Goal: Information Seeking & Learning: Learn about a topic

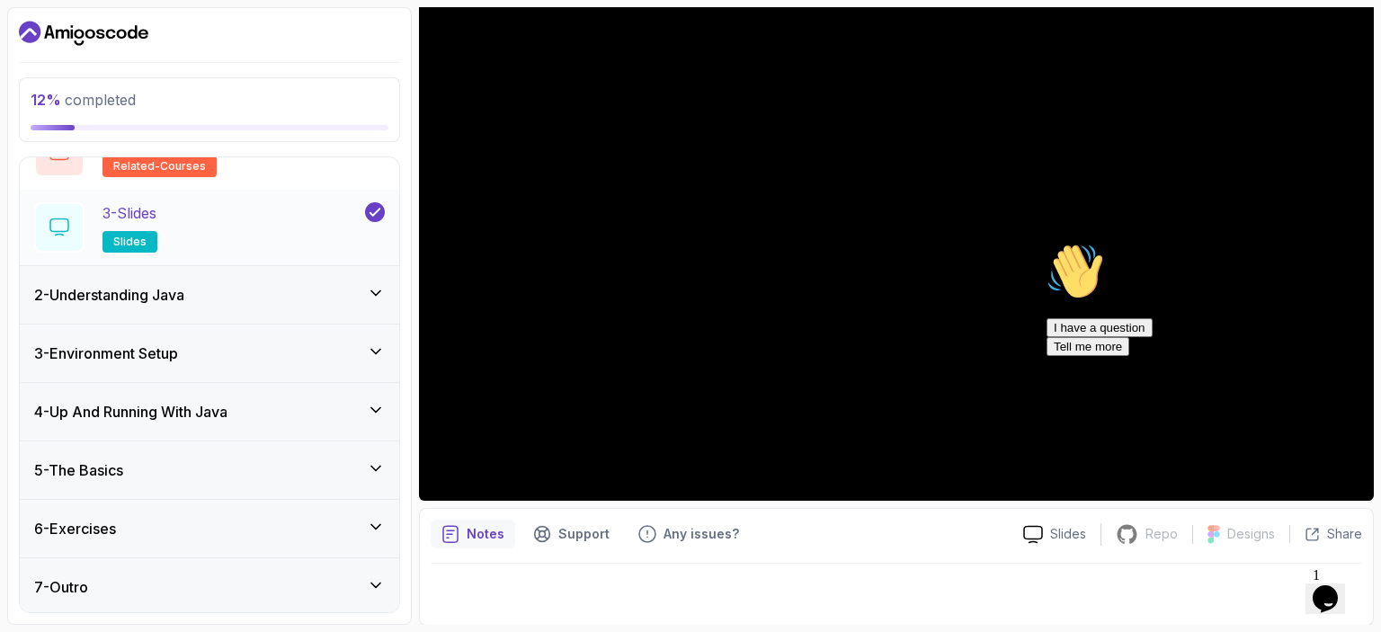
scroll to position [176, 0]
click at [145, 293] on h3 "2 - Understanding Java" at bounding box center [109, 295] width 150 height 22
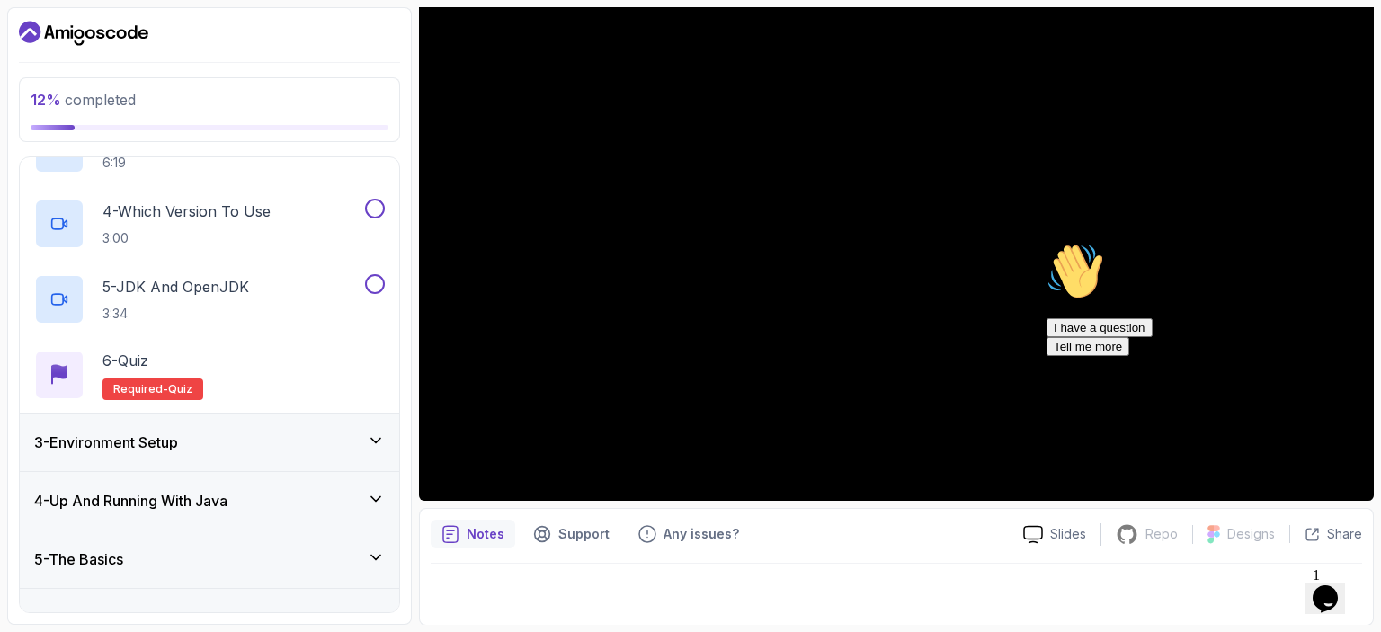
scroll to position [315, 0]
click at [161, 441] on h3 "3 - Environment Setup" at bounding box center [106, 442] width 144 height 22
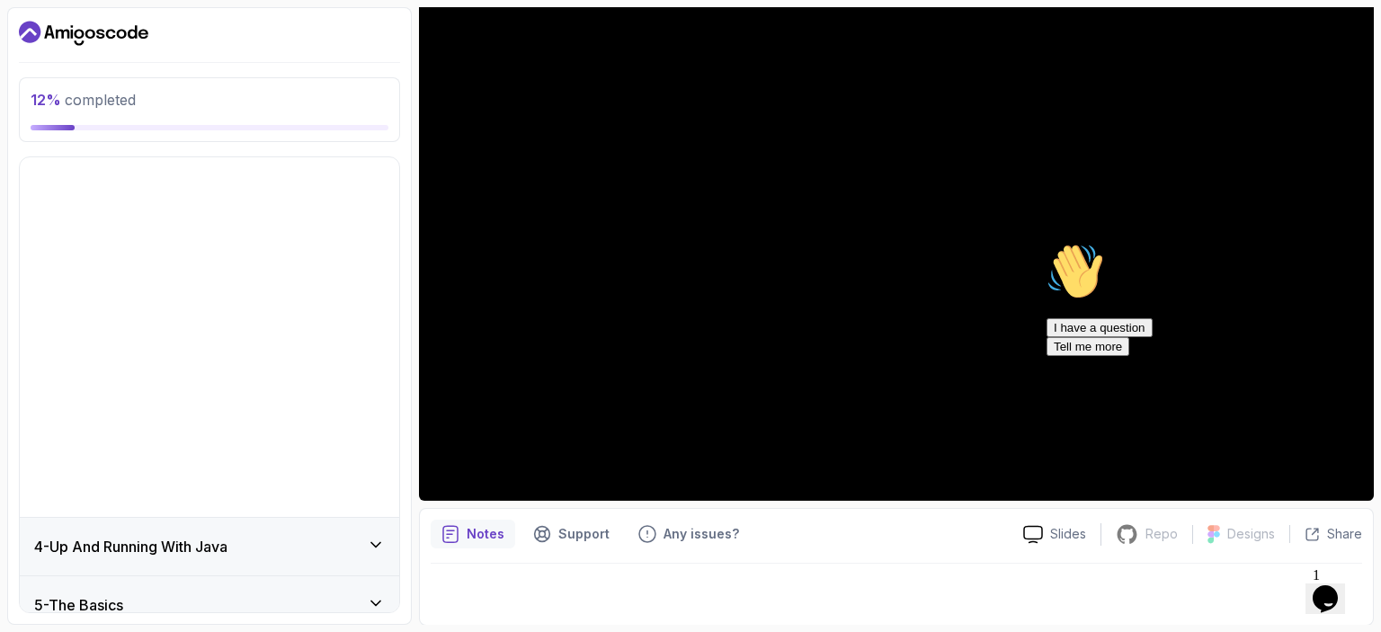
scroll to position [0, 0]
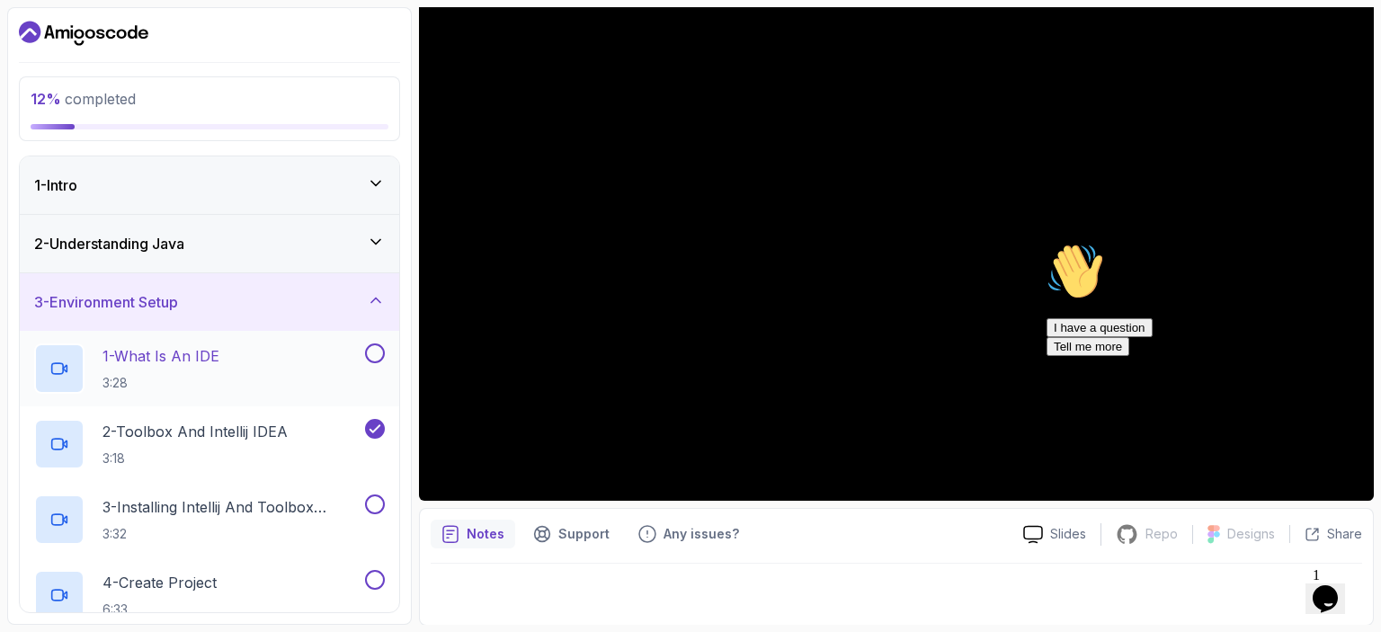
click at [156, 357] on p "1 - What Is An IDE" at bounding box center [160, 356] width 117 height 22
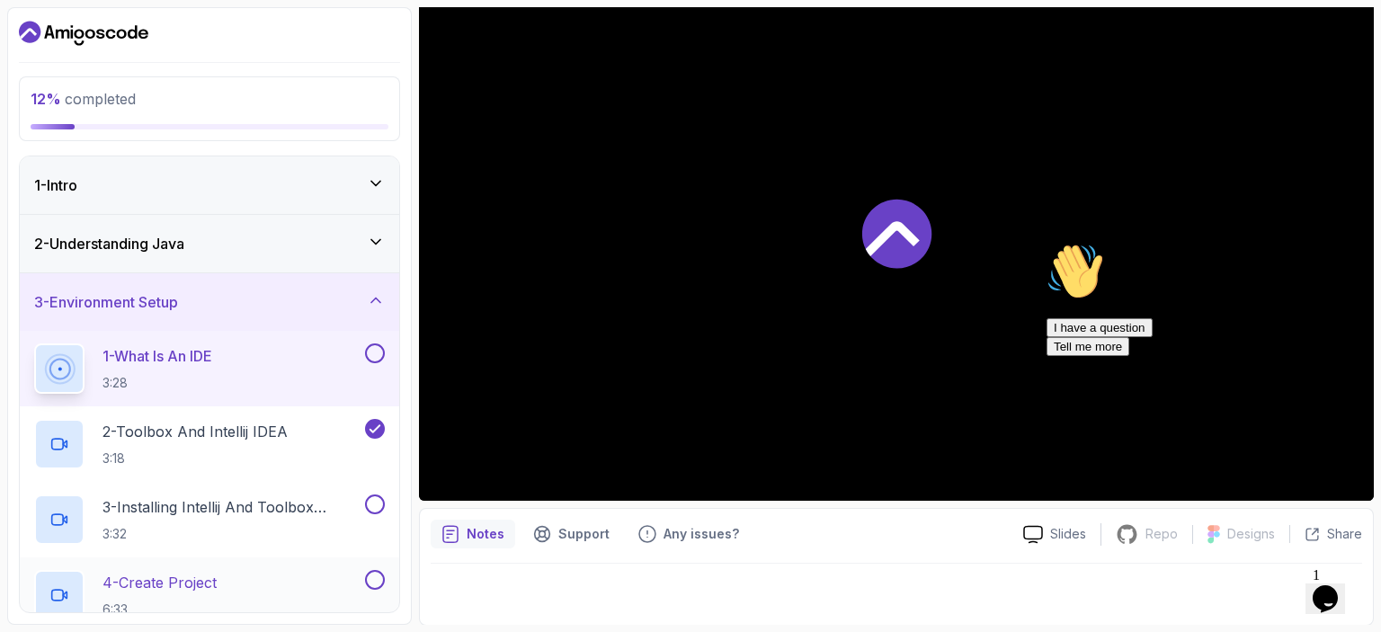
click at [182, 581] on p "4 - Create Project" at bounding box center [159, 583] width 114 height 22
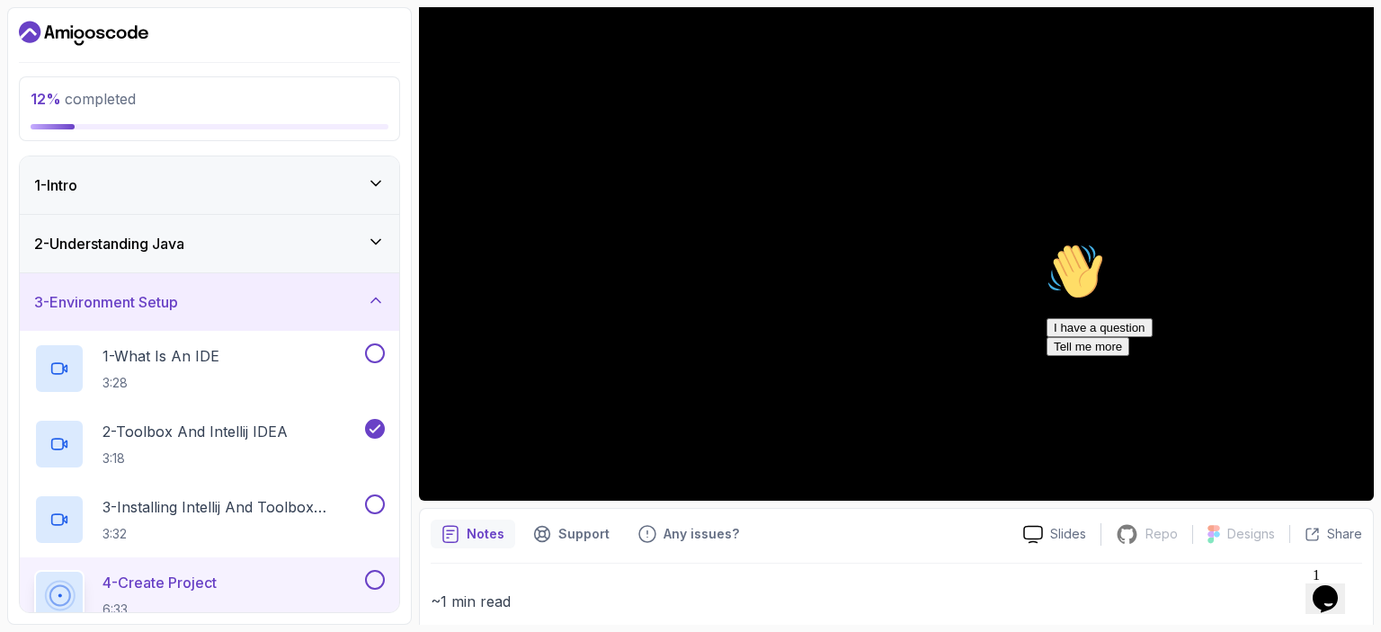
click at [34, 570] on button "4 - Create Project 6:33" at bounding box center [209, 595] width 351 height 50
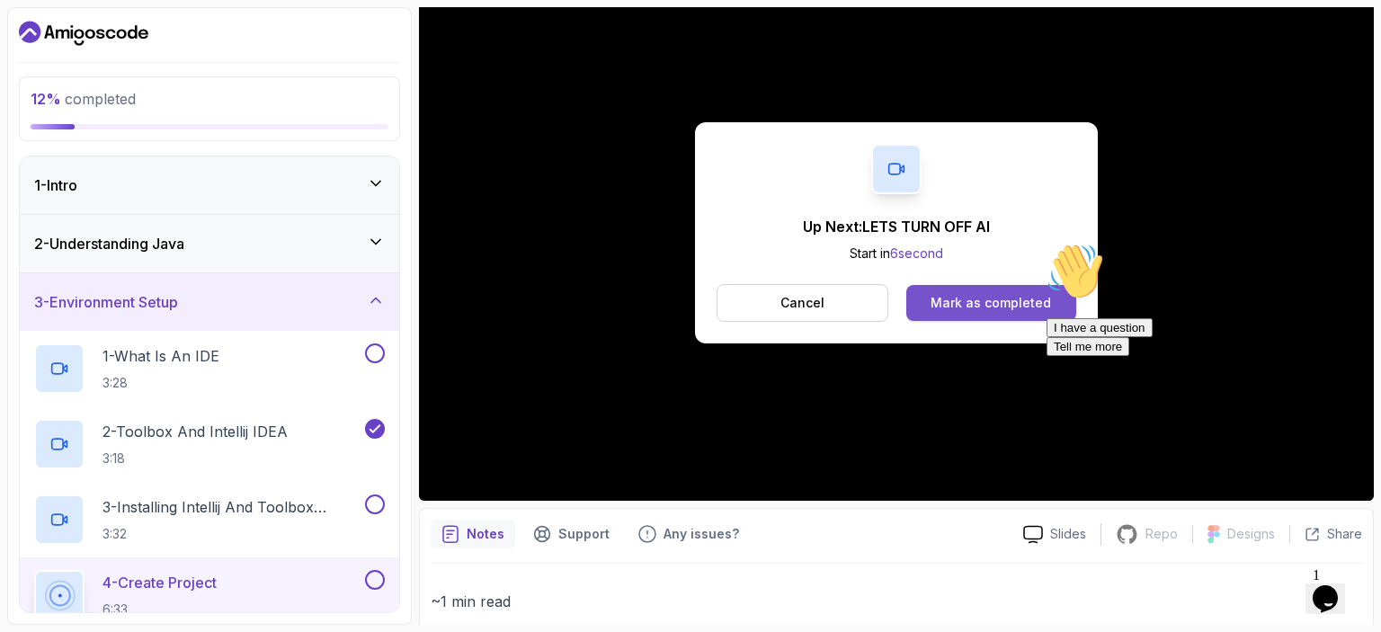
click at [1023, 298] on div "Mark as completed" at bounding box center [990, 303] width 120 height 18
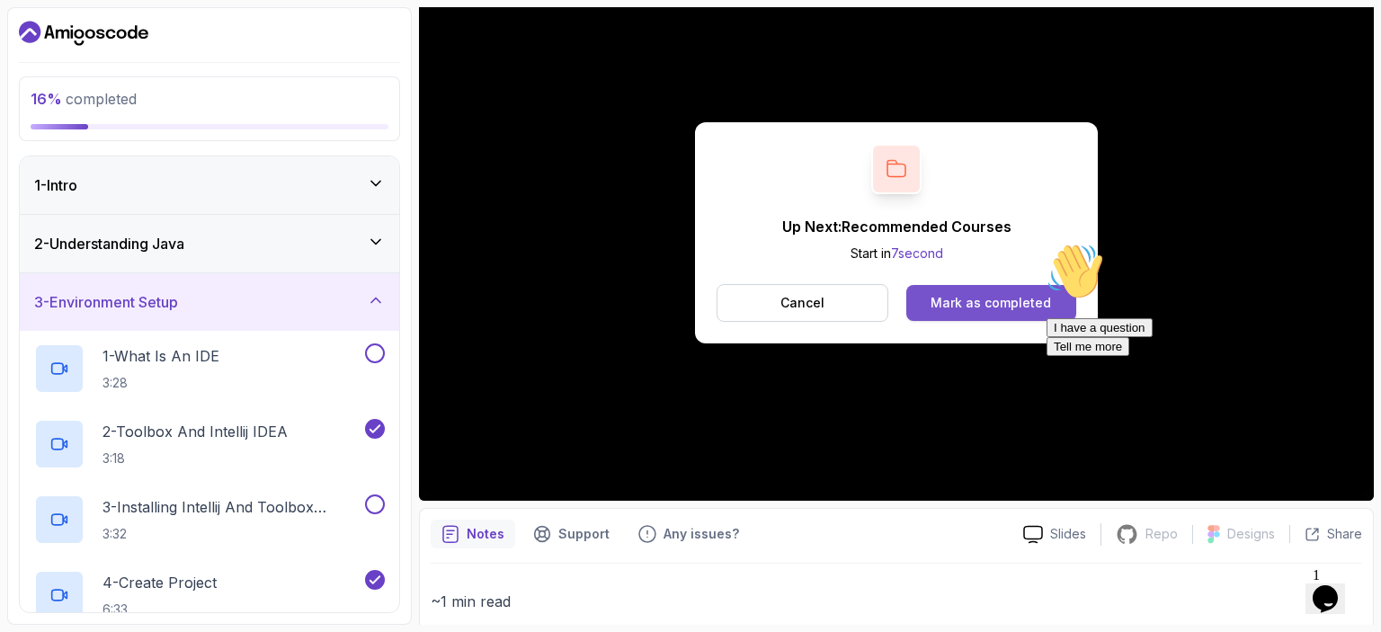
click at [1006, 296] on div "Mark as completed" at bounding box center [990, 303] width 120 height 18
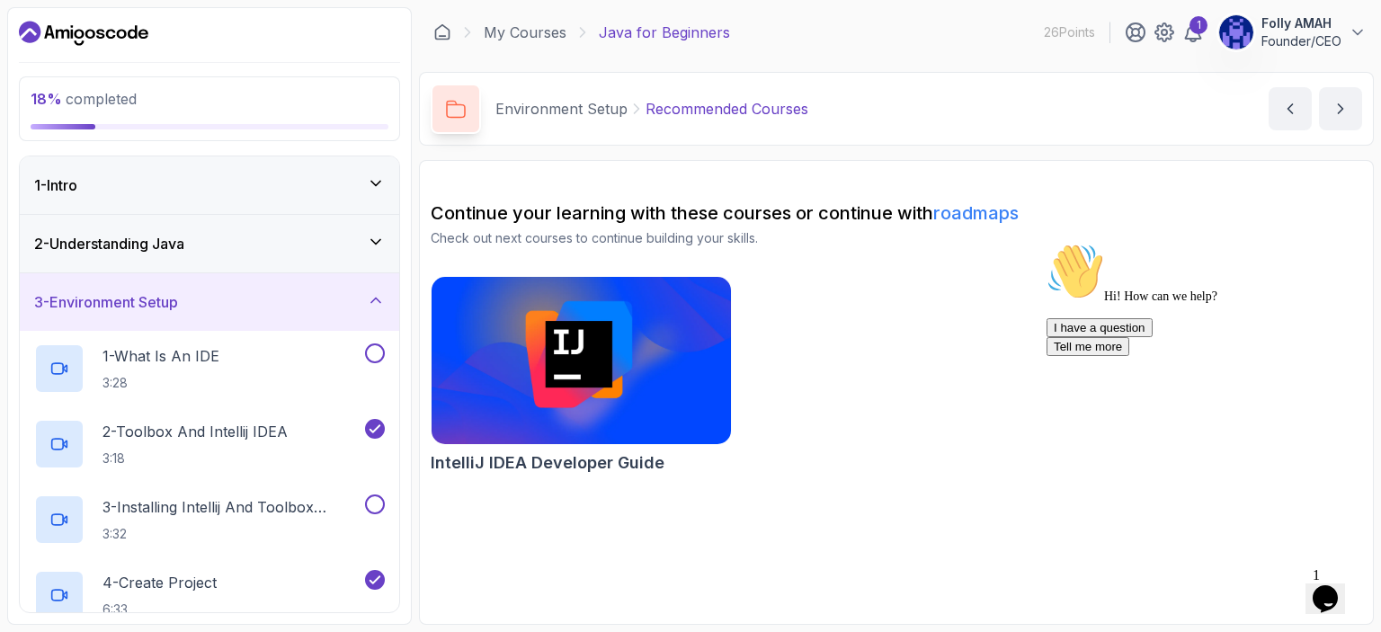
click at [641, 380] on img at bounding box center [581, 360] width 314 height 176
click at [1338, 114] on icon "next content" at bounding box center [1340, 109] width 18 height 18
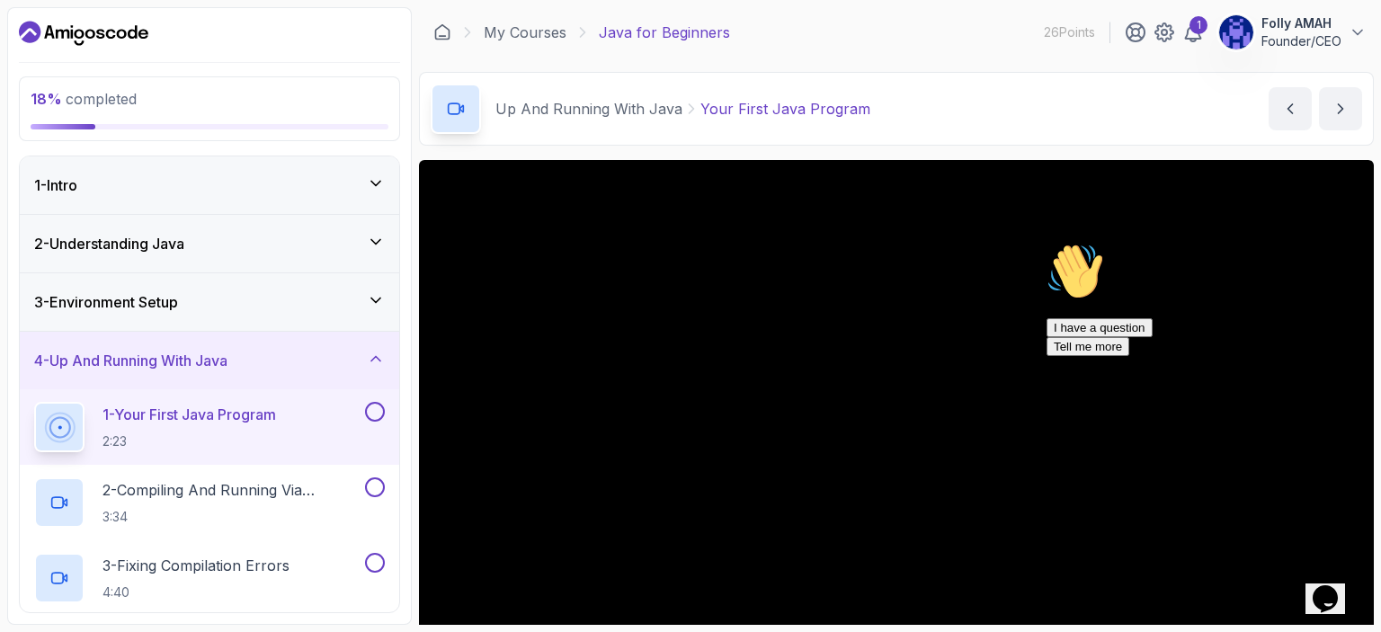
click at [1046, 243] on icon "Chat attention grabber" at bounding box center [1046, 243] width 0 height 0
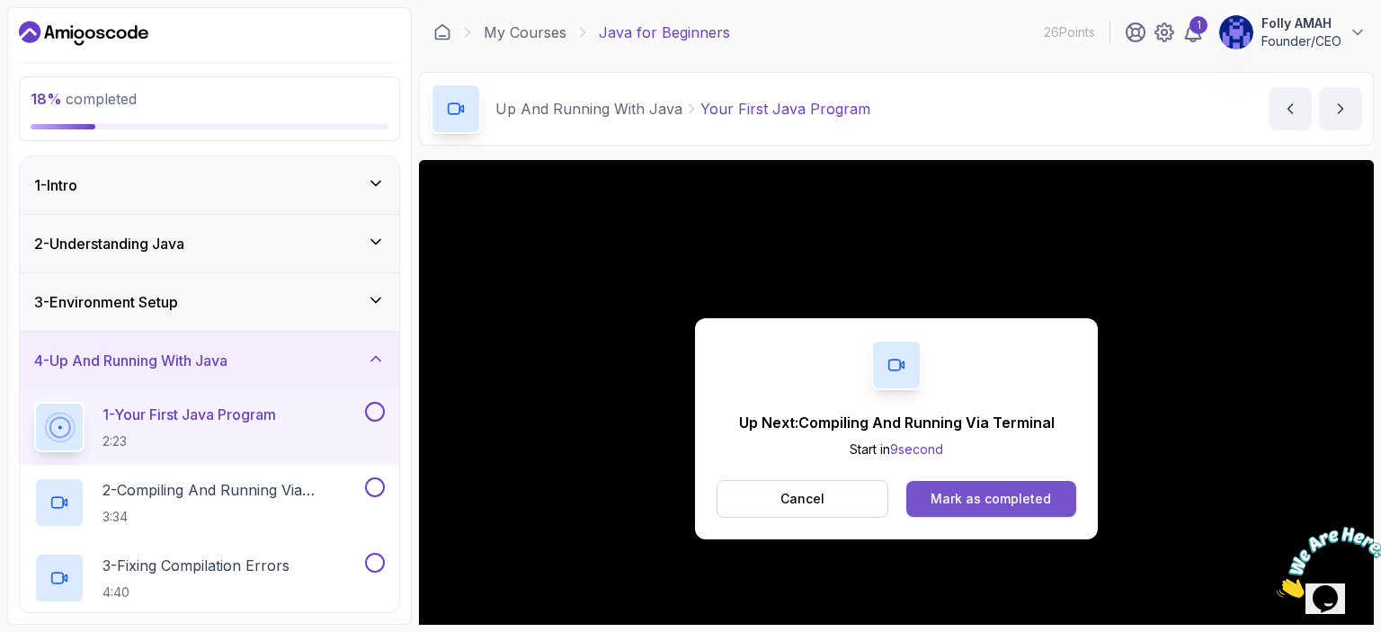
click at [1032, 494] on div "Mark as completed" at bounding box center [990, 499] width 120 height 18
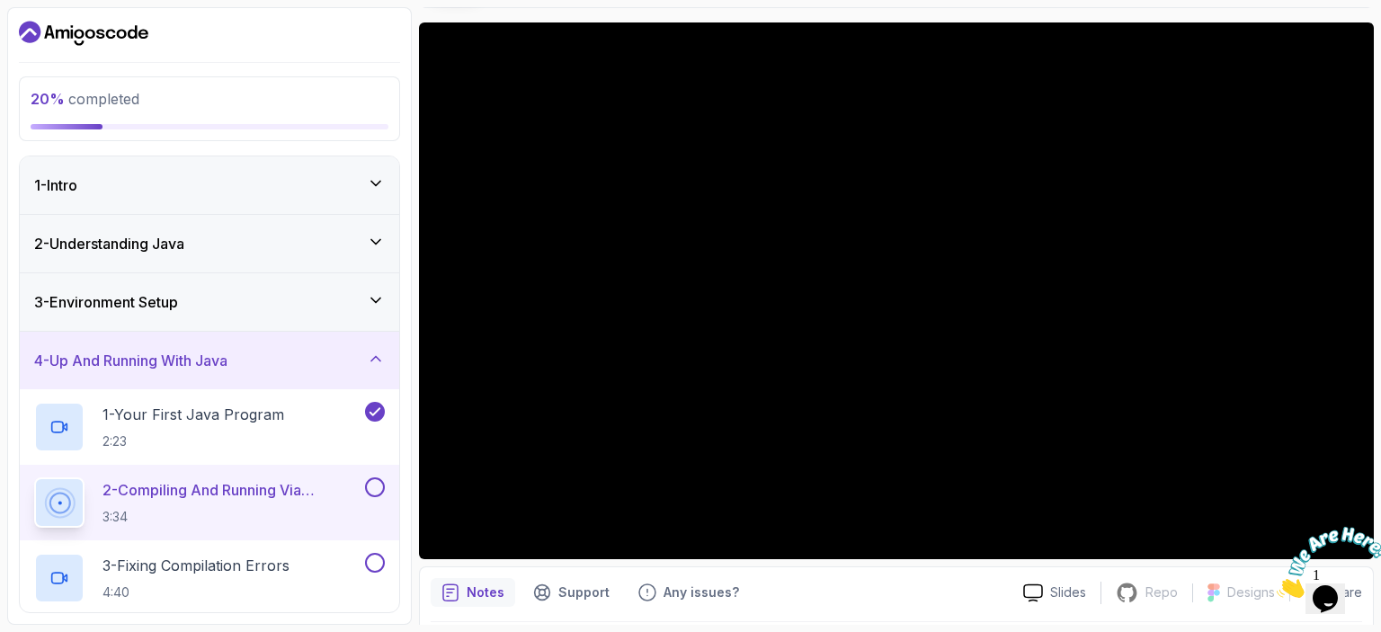
scroll to position [149, 0]
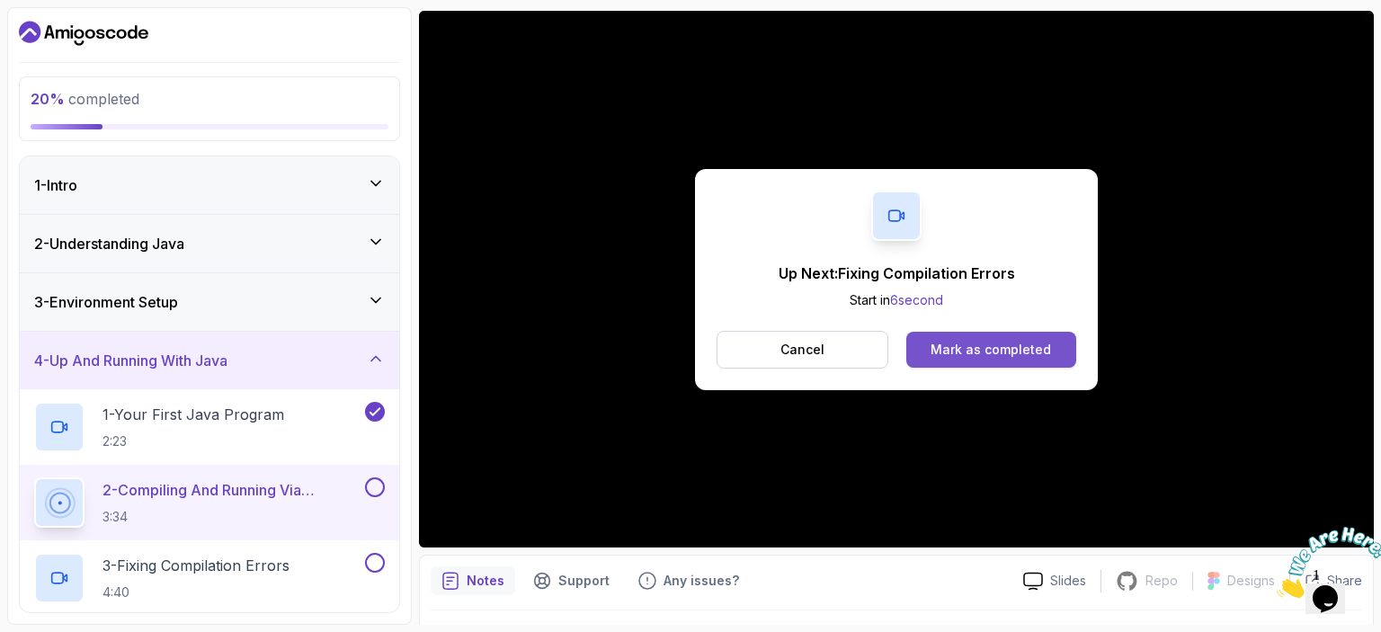
click at [952, 343] on div "Mark as completed" at bounding box center [990, 350] width 120 height 18
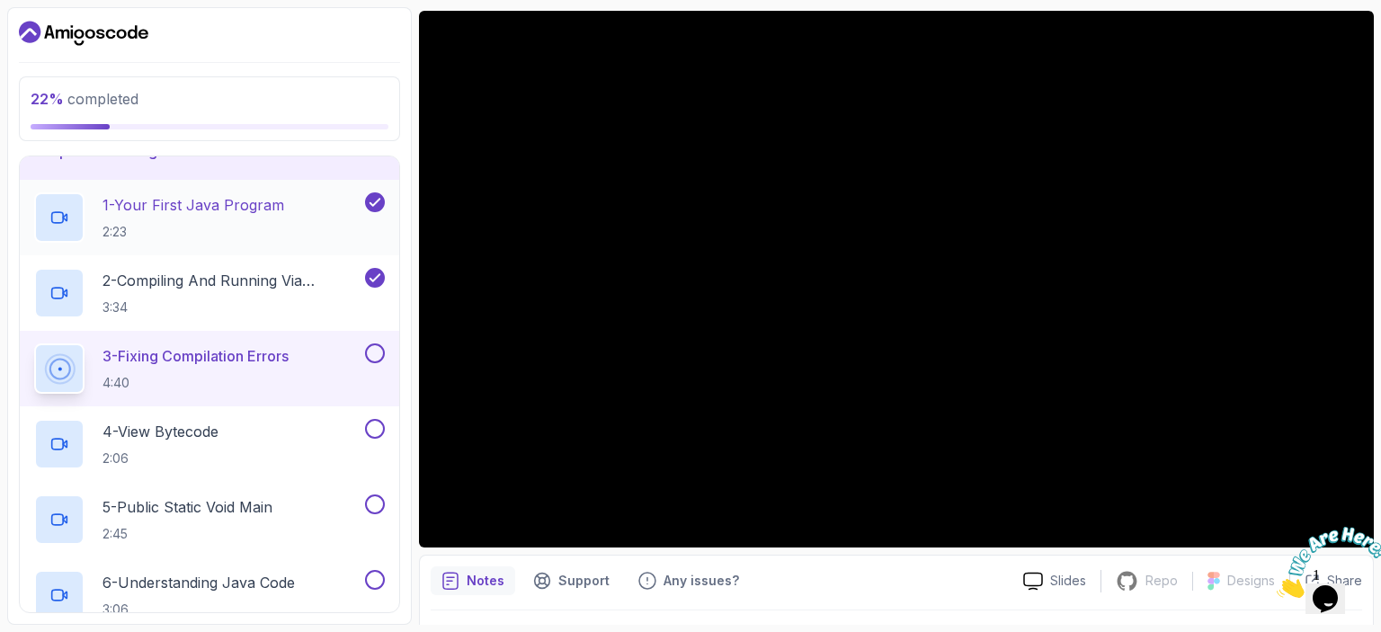
scroll to position [224, 0]
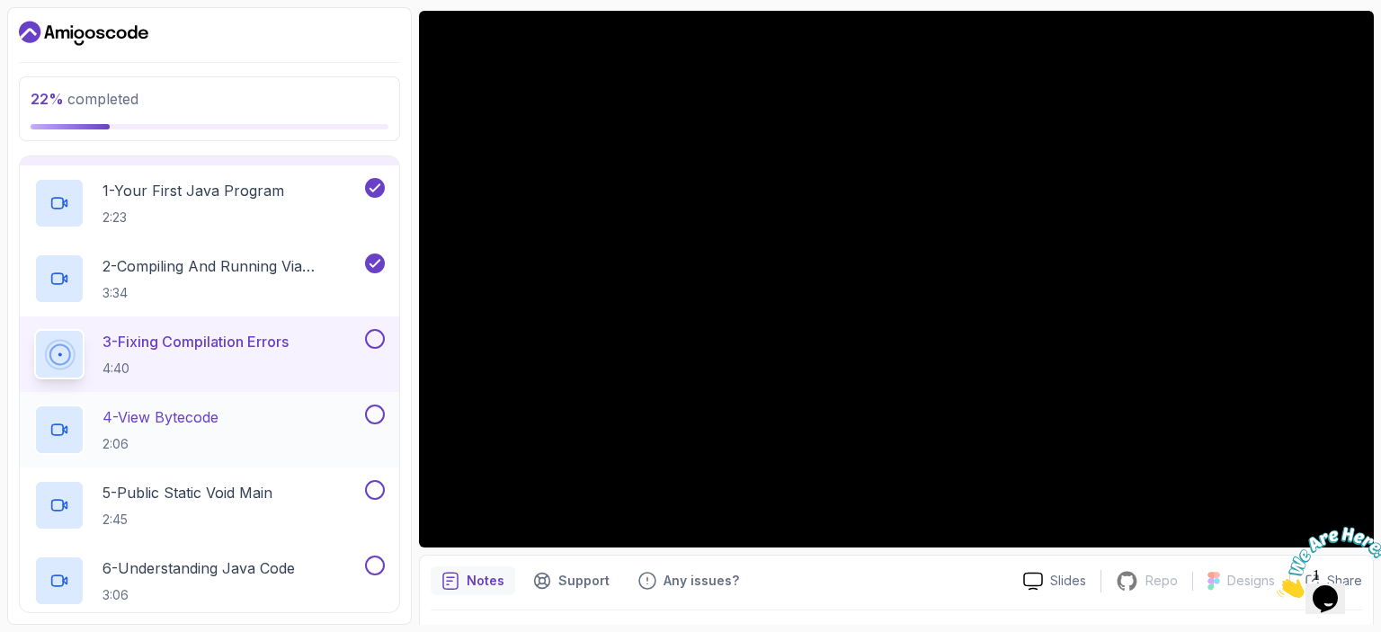
click at [199, 418] on p "4 - View Bytecode" at bounding box center [160, 417] width 116 height 22
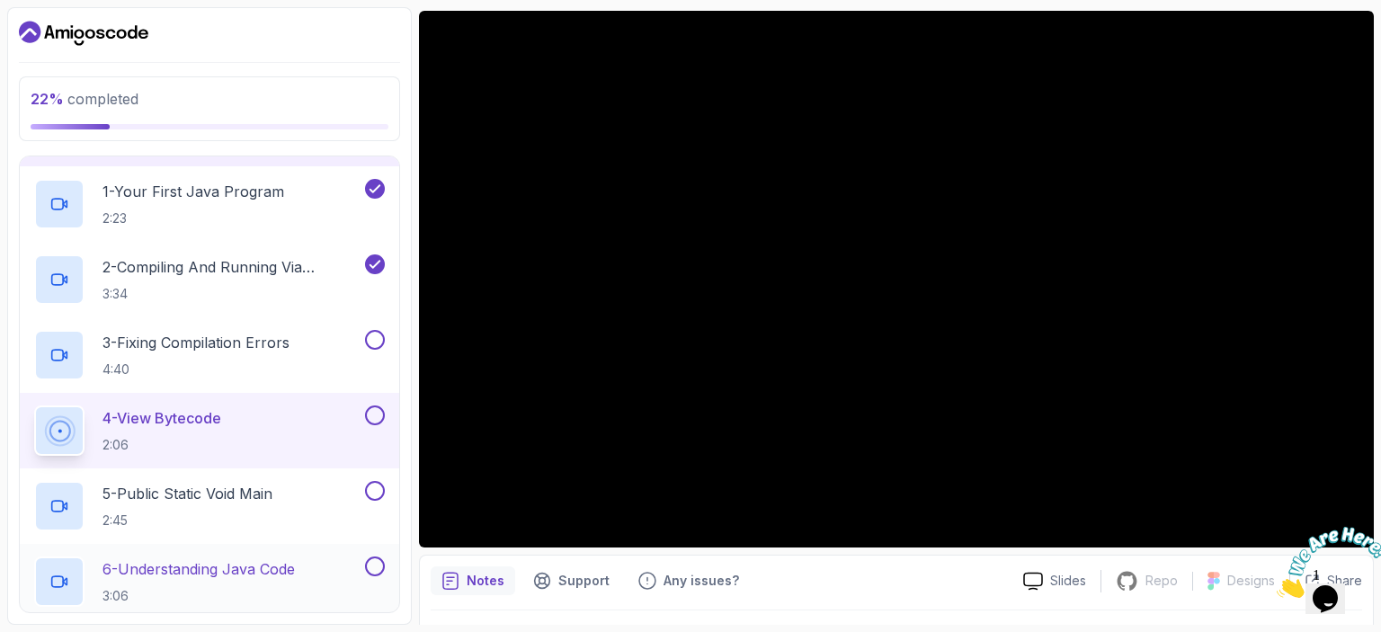
scroll to position [225, 0]
click at [234, 494] on p "5 - Public Static Void Main" at bounding box center [187, 492] width 170 height 22
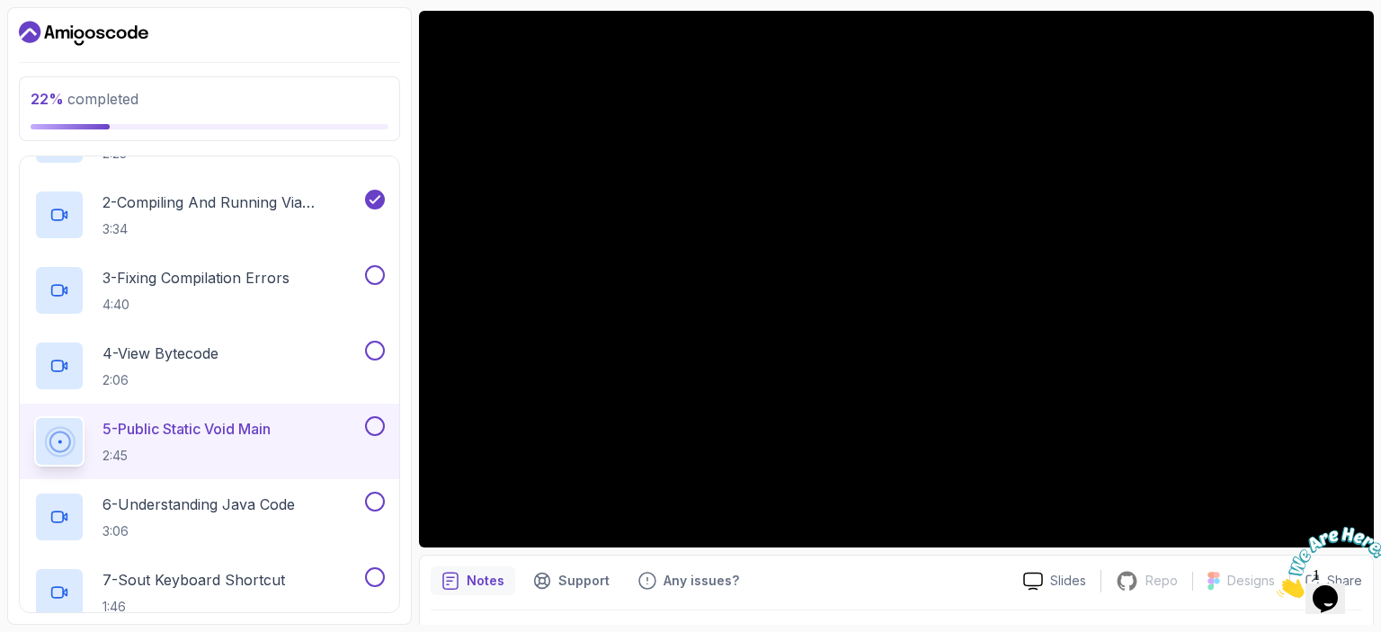
scroll to position [315, 0]
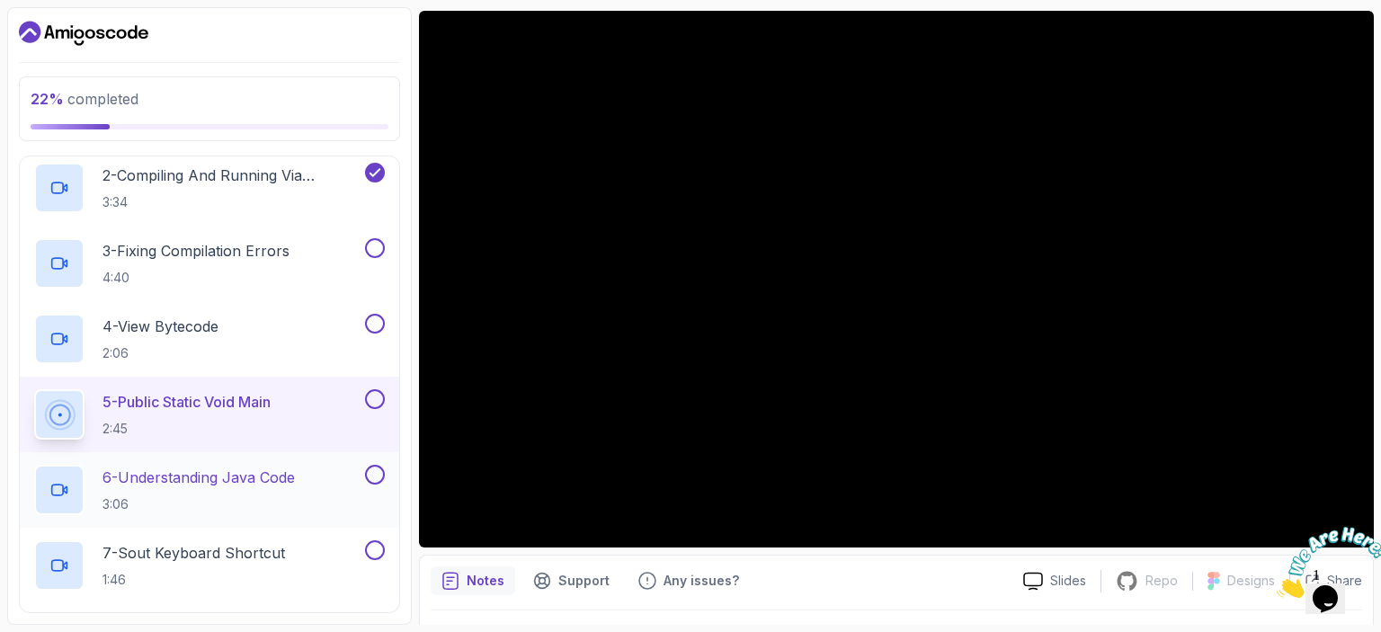
click at [265, 474] on p "6 - Understanding Java Code" at bounding box center [198, 478] width 192 height 22
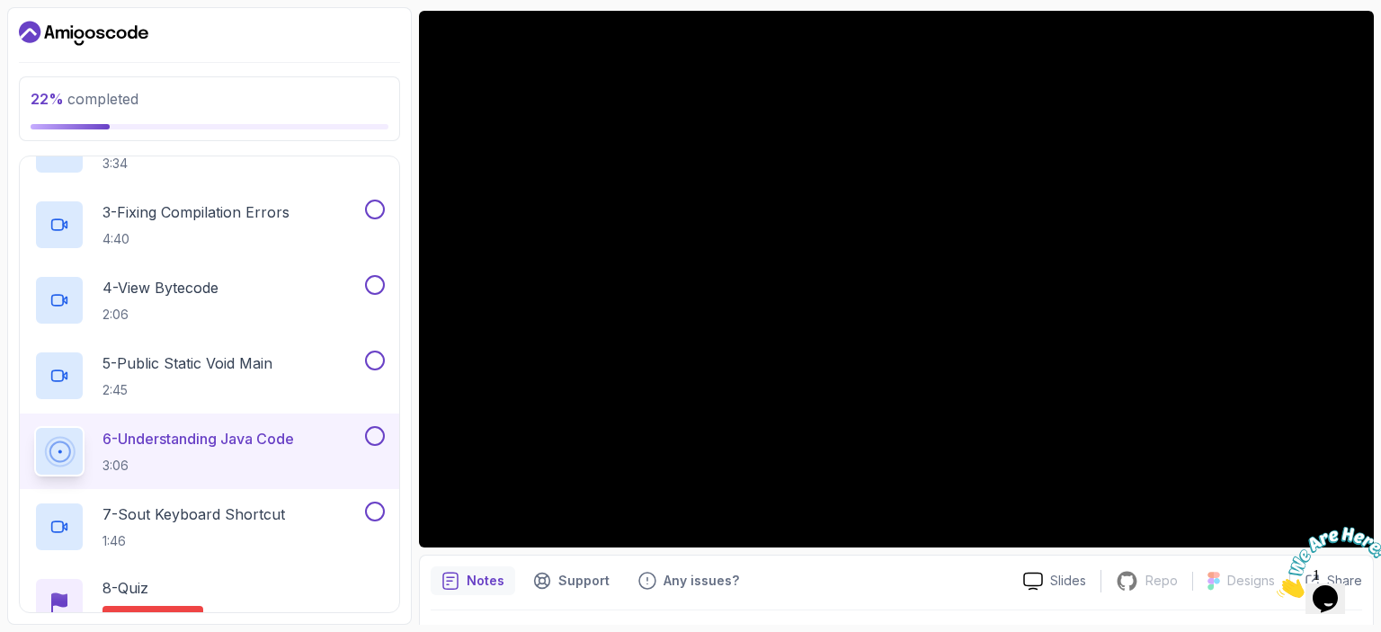
scroll to position [360, 0]
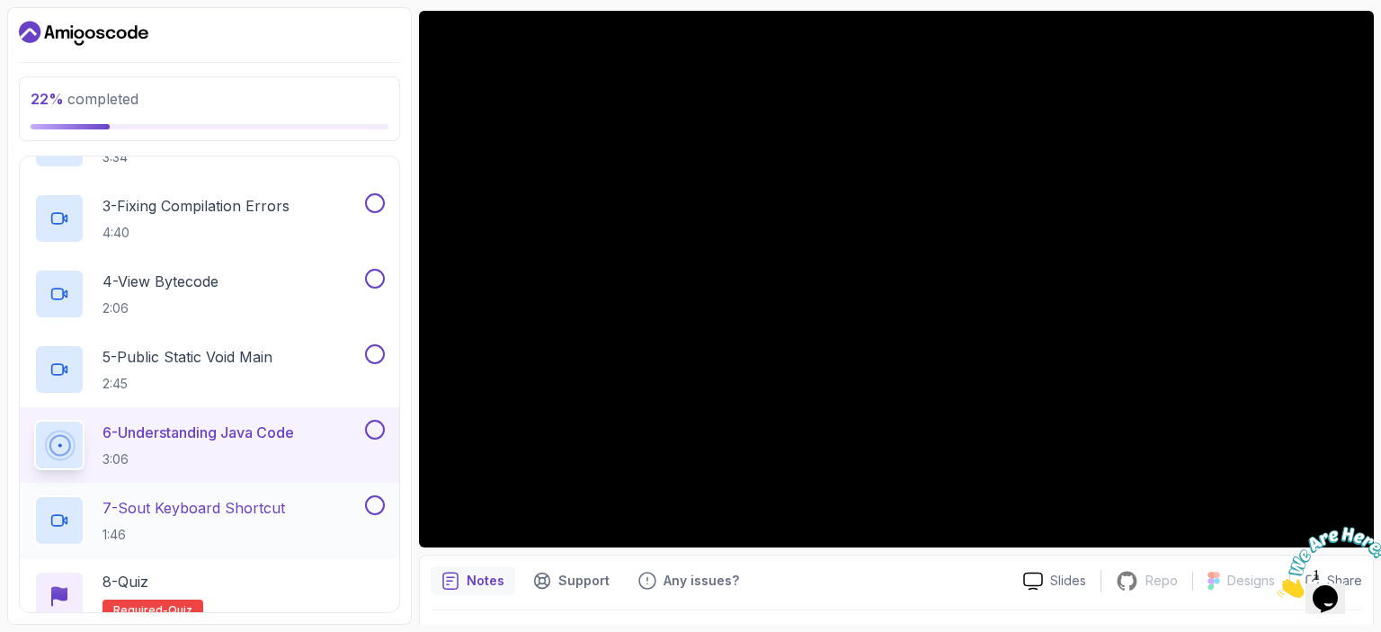
click at [228, 500] on p "7 - Sout Keyboard Shortcut" at bounding box center [193, 508] width 182 height 22
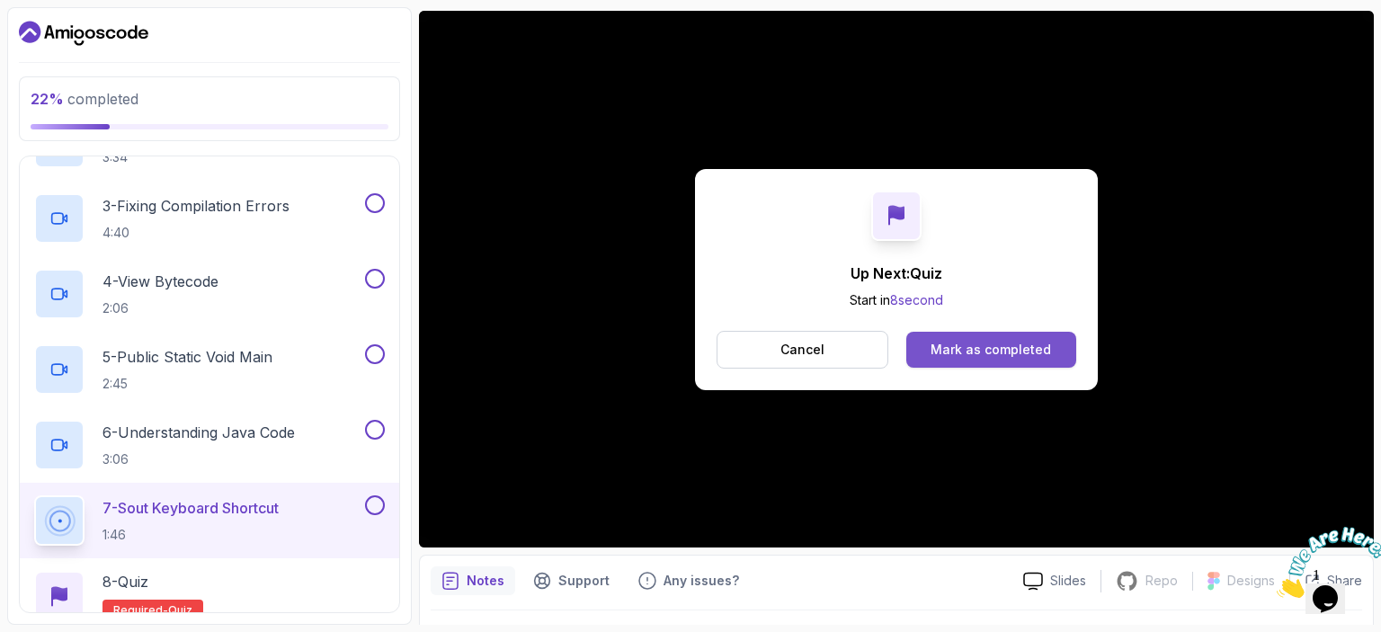
click at [974, 351] on div "Mark as completed" at bounding box center [990, 350] width 120 height 18
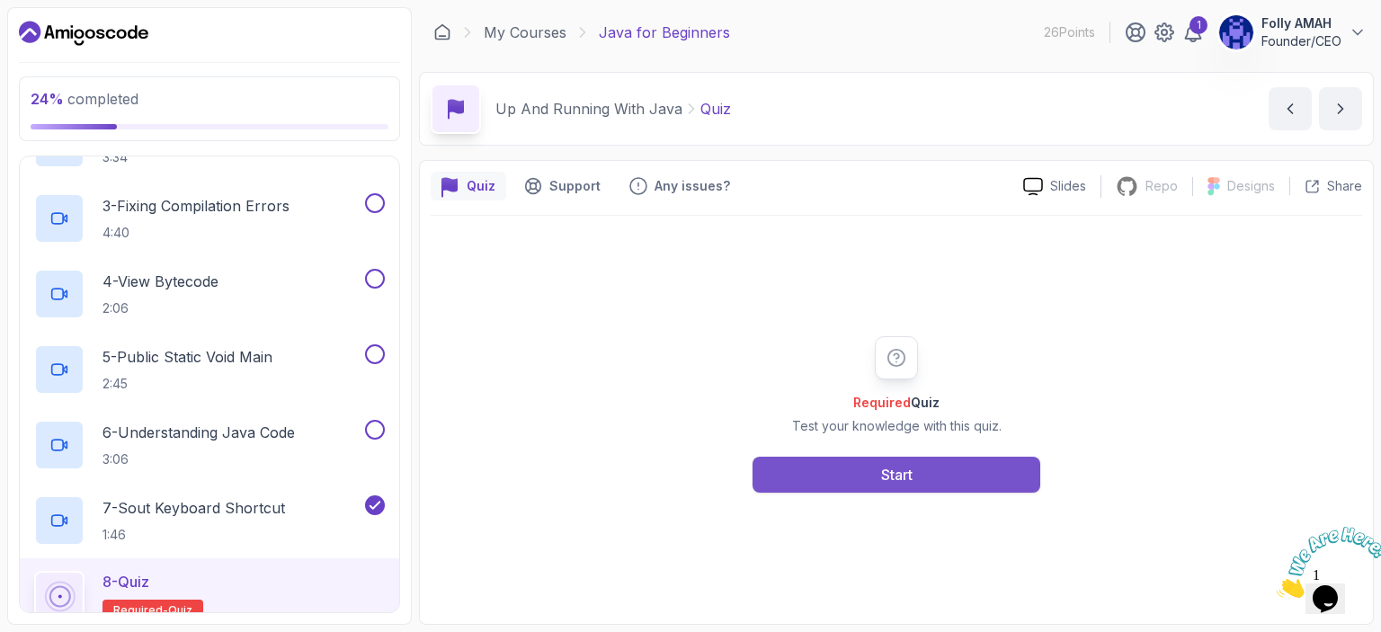
click at [852, 475] on button "Start" at bounding box center [896, 475] width 288 height 36
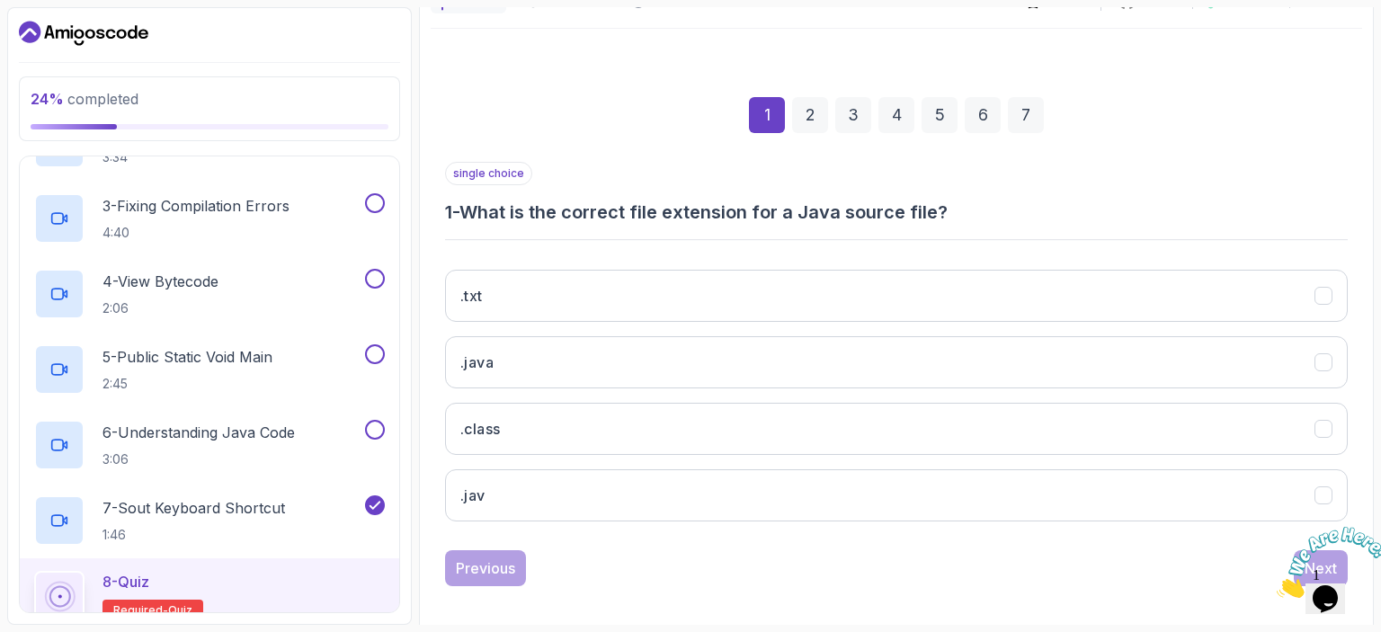
scroll to position [197, 0]
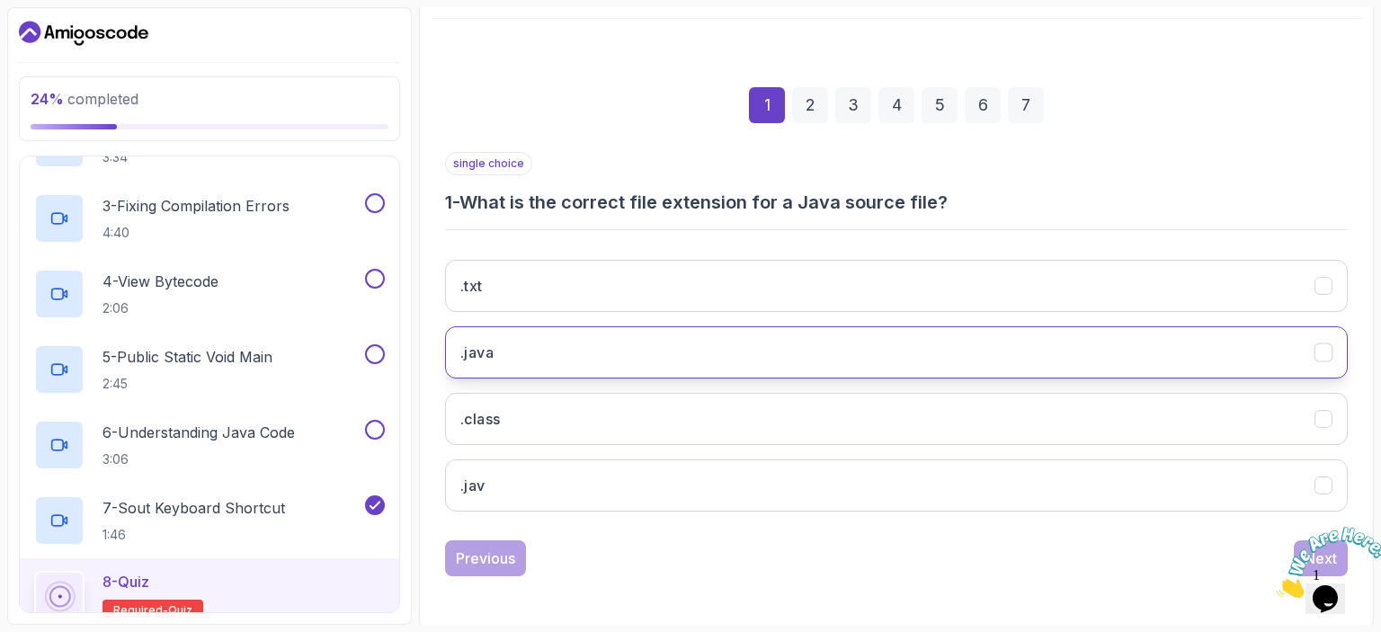
click at [748, 343] on button ".java" at bounding box center [896, 352] width 903 height 52
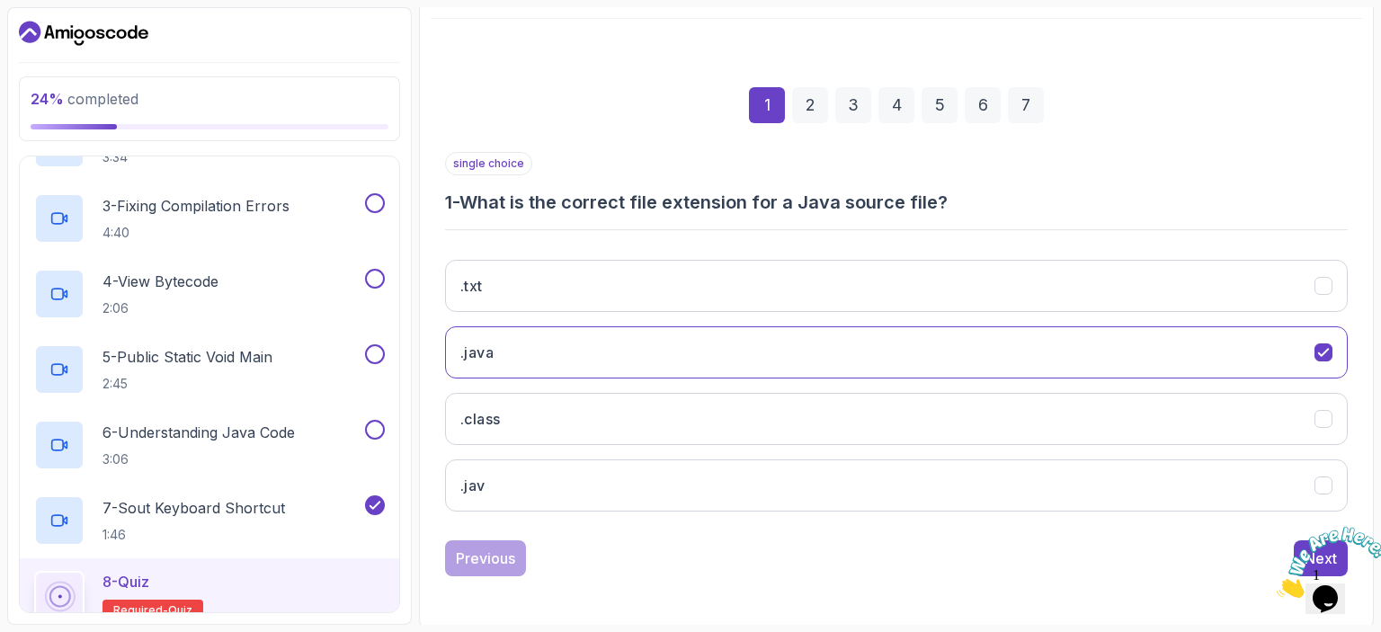
click at [1276, 585] on icon "Close" at bounding box center [1276, 592] width 0 height 15
click at [1309, 549] on div "Next" at bounding box center [1320, 558] width 32 height 22
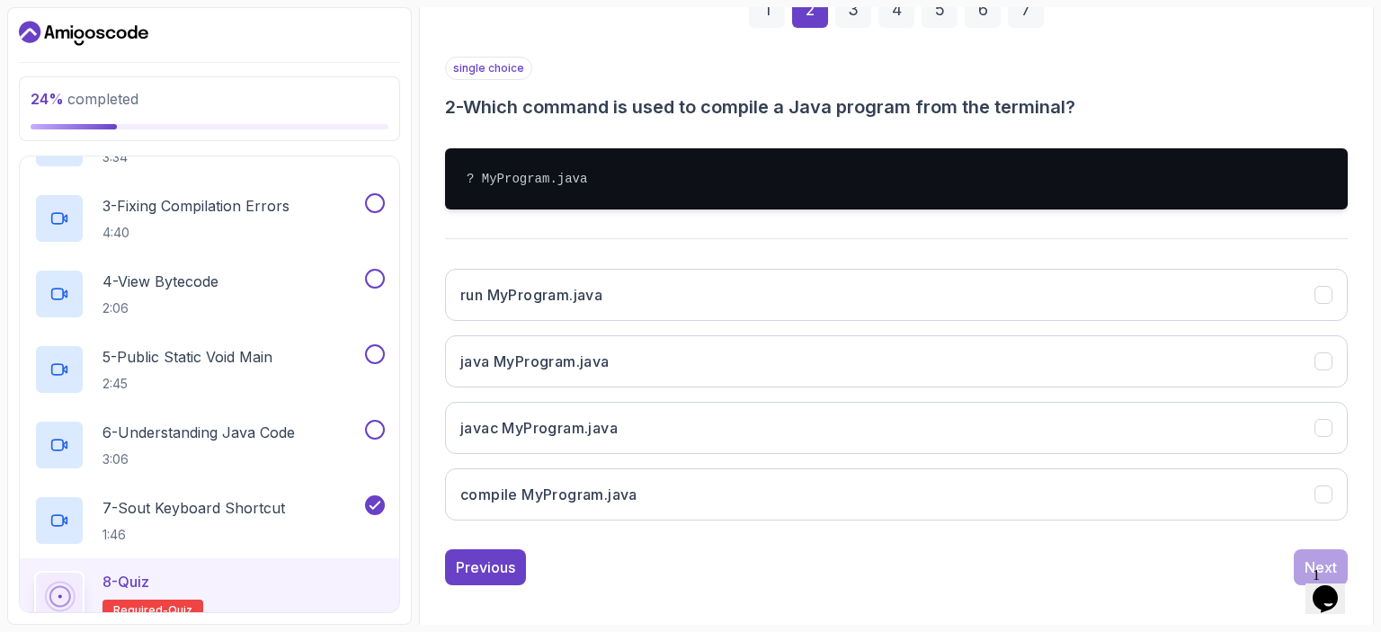
scroll to position [301, 0]
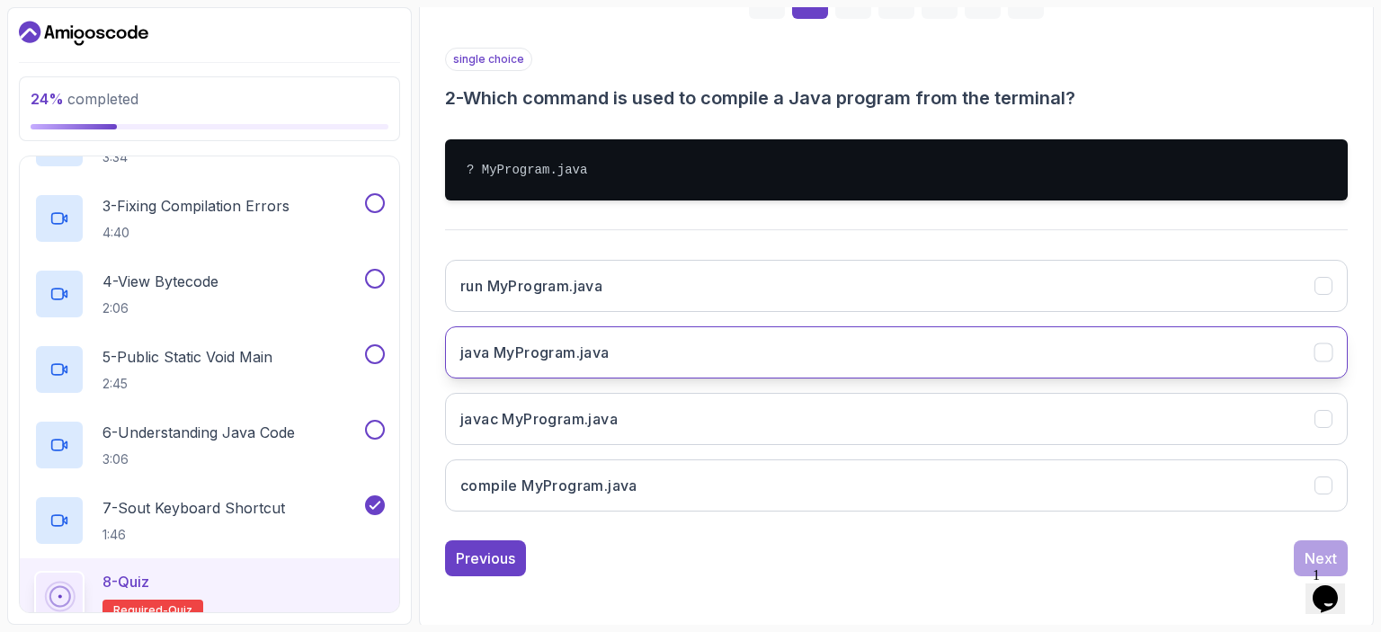
click at [1329, 350] on icon "java MyProgram.java" at bounding box center [1323, 352] width 17 height 17
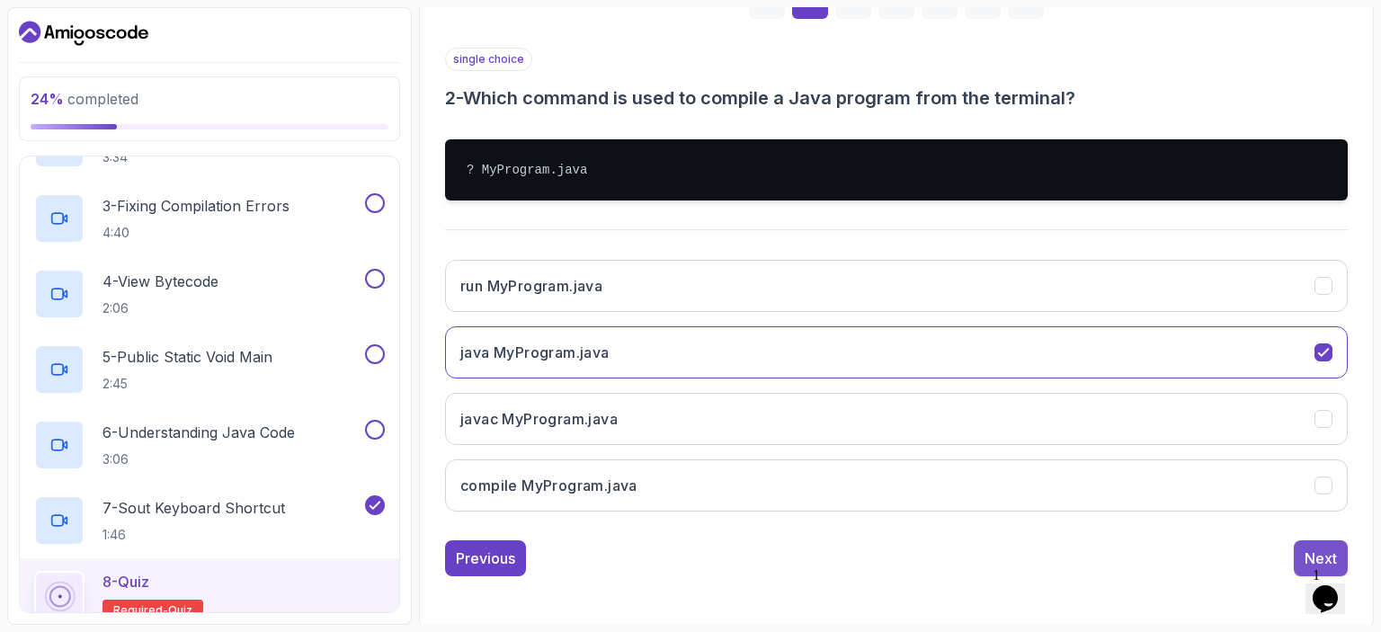
click at [1309, 547] on div "Next" at bounding box center [1320, 558] width 32 height 22
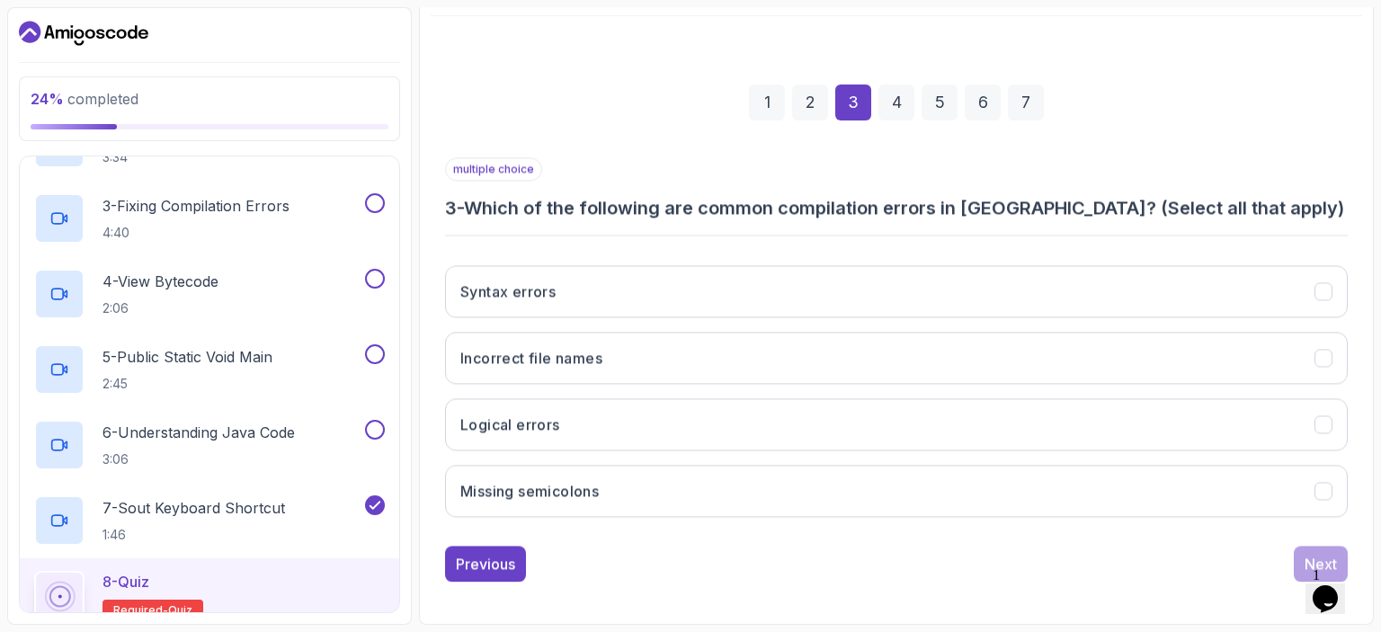
scroll to position [197, 0]
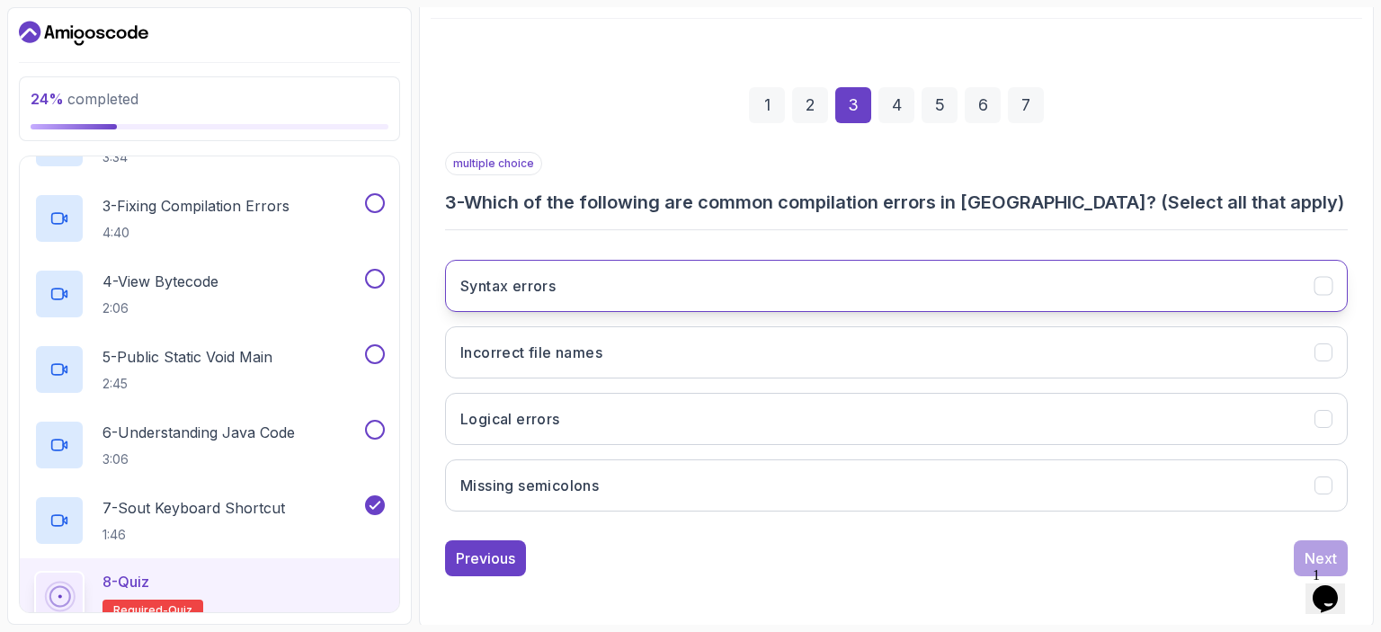
click at [1157, 288] on button "Syntax errors" at bounding box center [896, 286] width 903 height 52
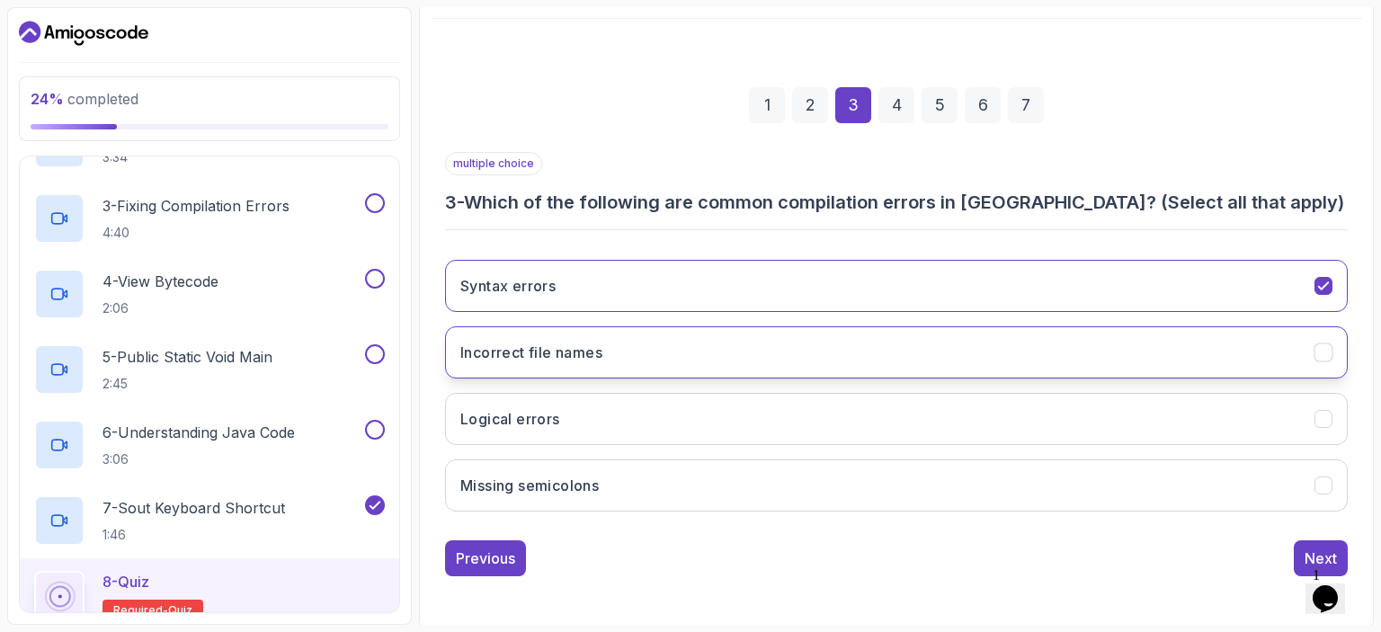
click at [1136, 327] on button "Incorrect file names" at bounding box center [896, 352] width 903 height 52
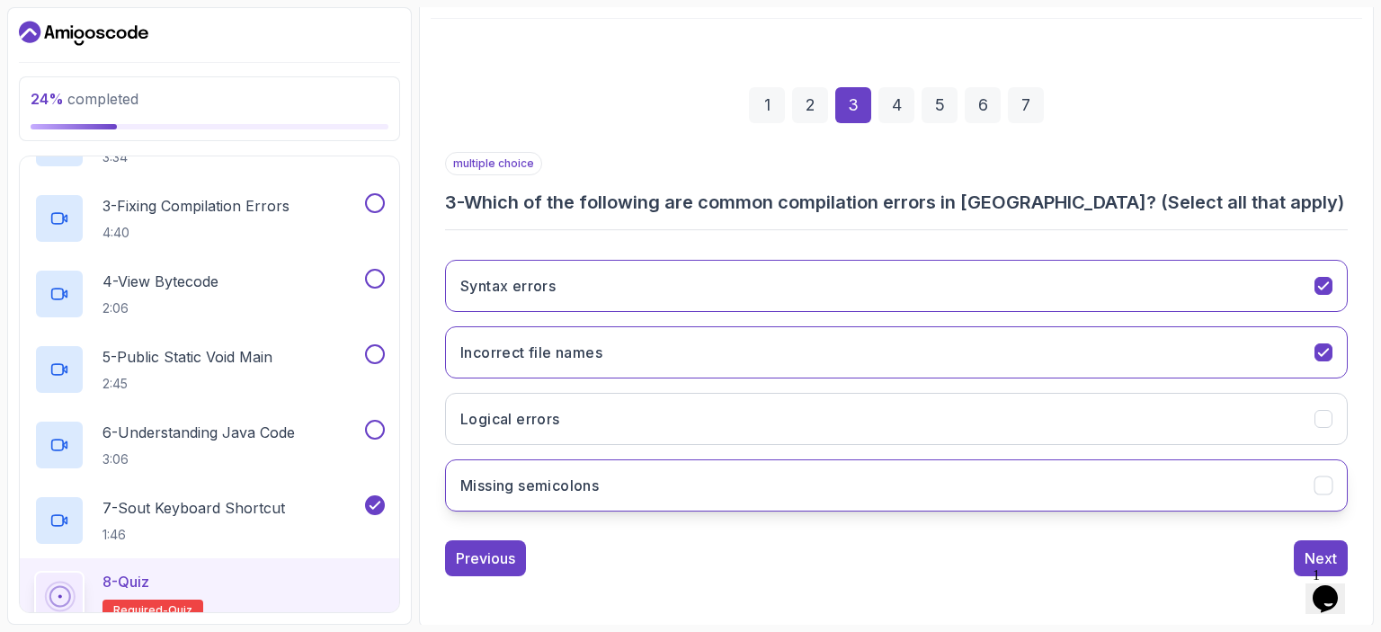
click at [1226, 485] on button "Missing semicolons" at bounding box center [896, 485] width 903 height 52
click at [1309, 551] on div "Next" at bounding box center [1320, 558] width 32 height 22
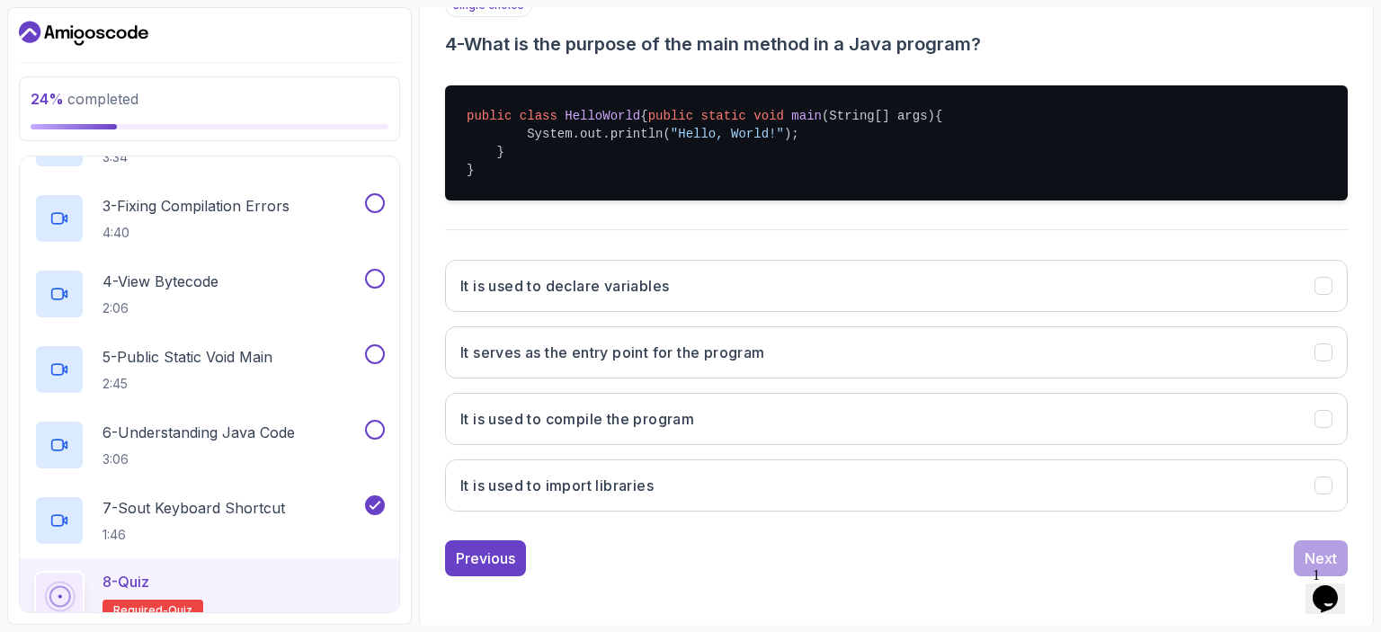
scroll to position [373, 0]
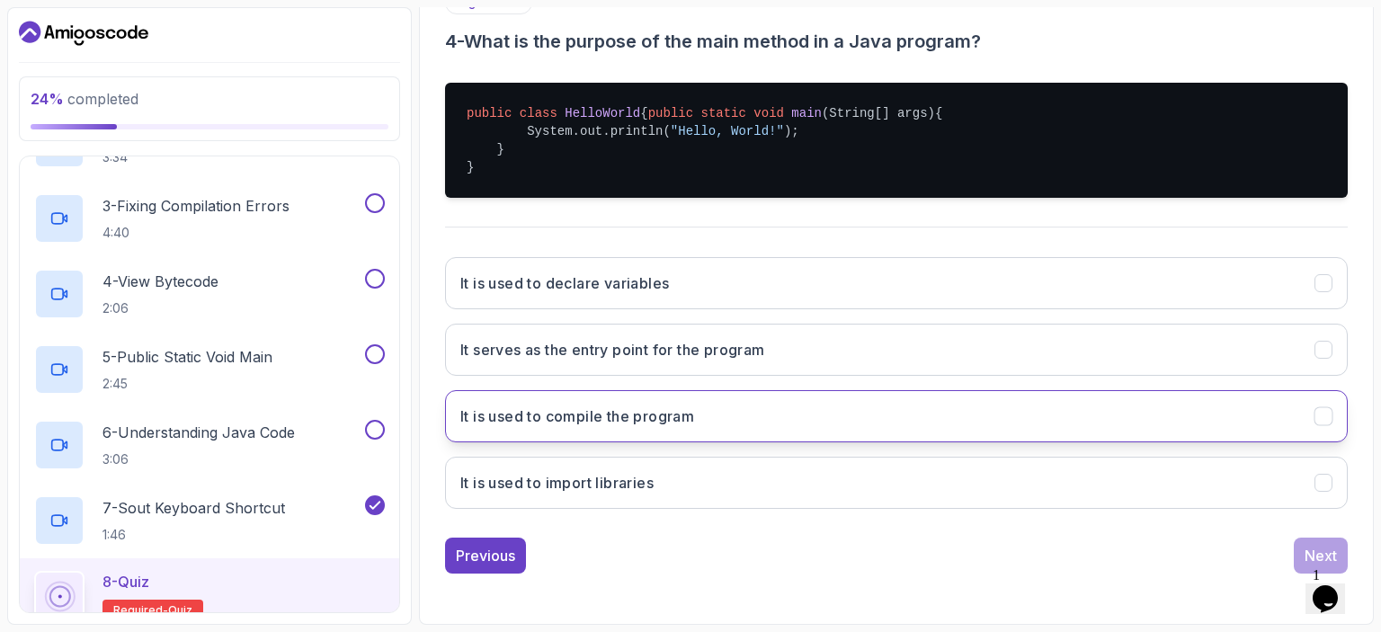
click at [985, 409] on button "It is used to compile the program" at bounding box center [896, 416] width 903 height 52
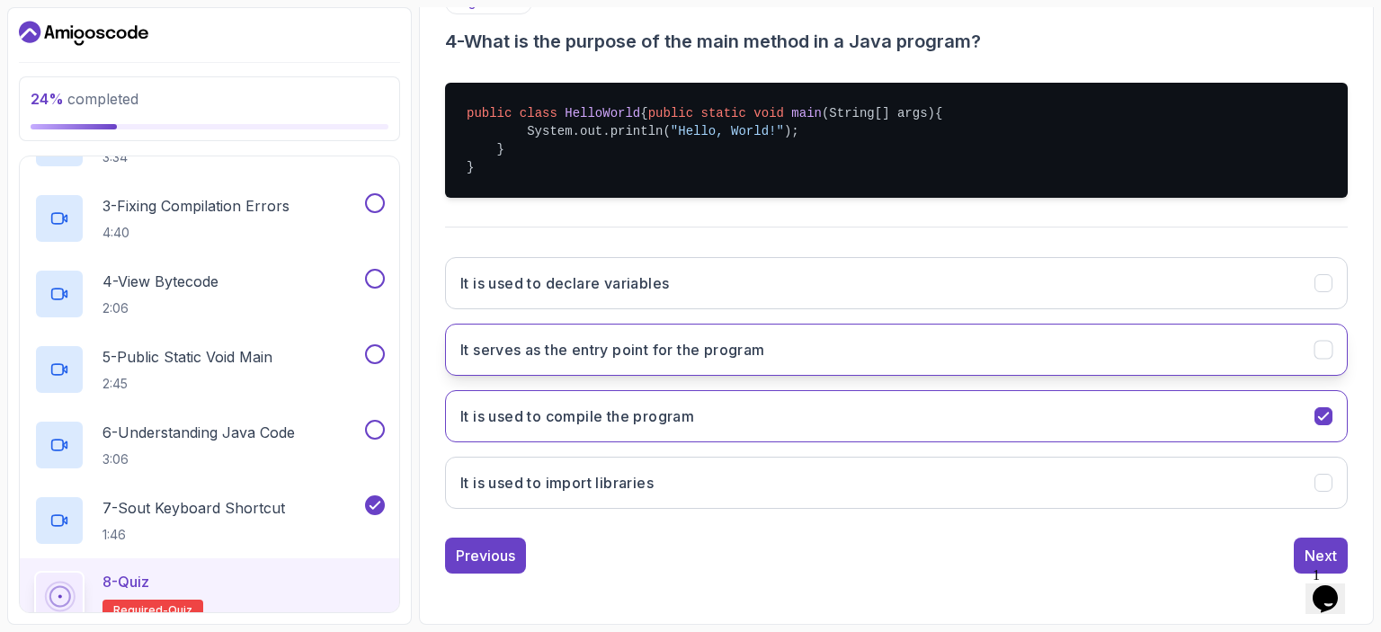
click at [989, 358] on button "It serves as the entry point for the program" at bounding box center [896, 350] width 903 height 52
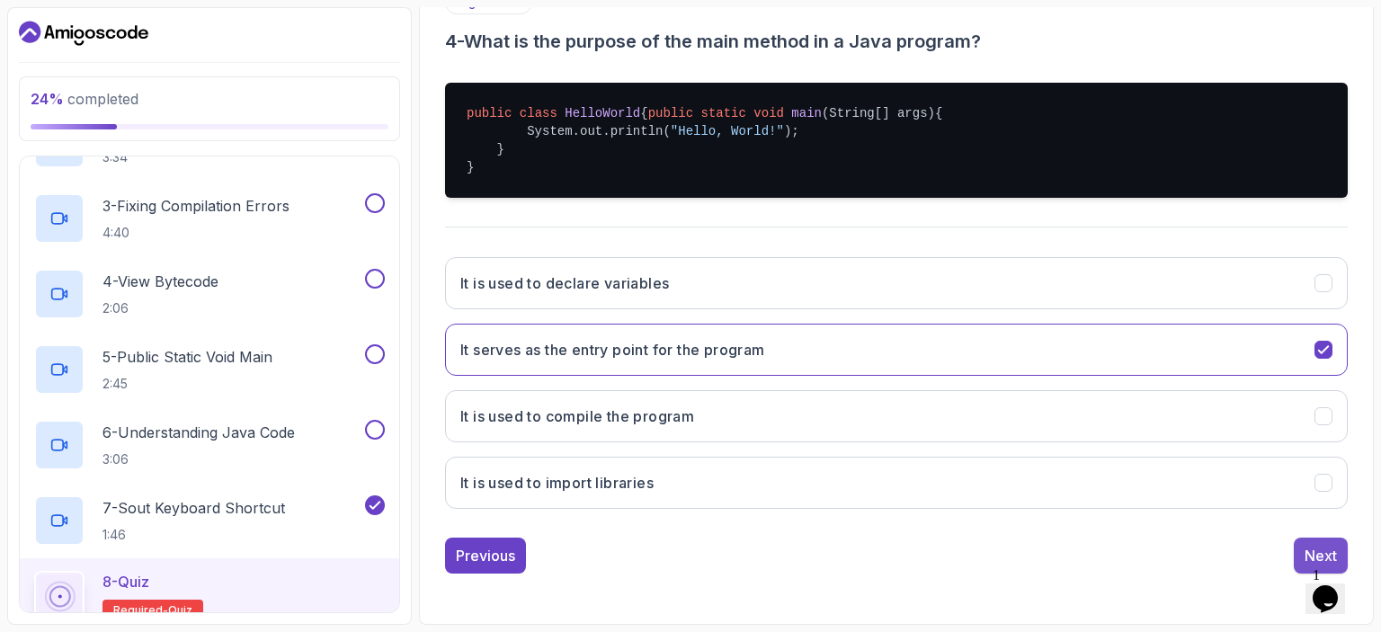
click at [1306, 551] on div "Next" at bounding box center [1320, 556] width 32 height 22
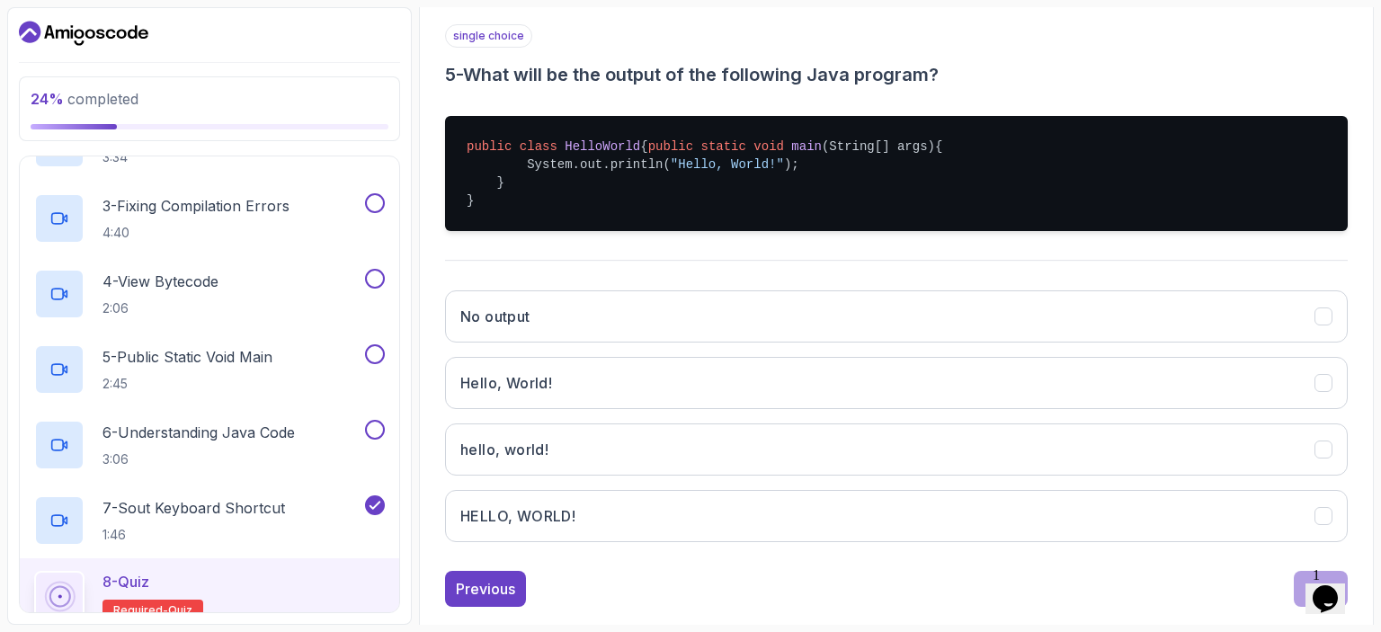
scroll to position [328, 0]
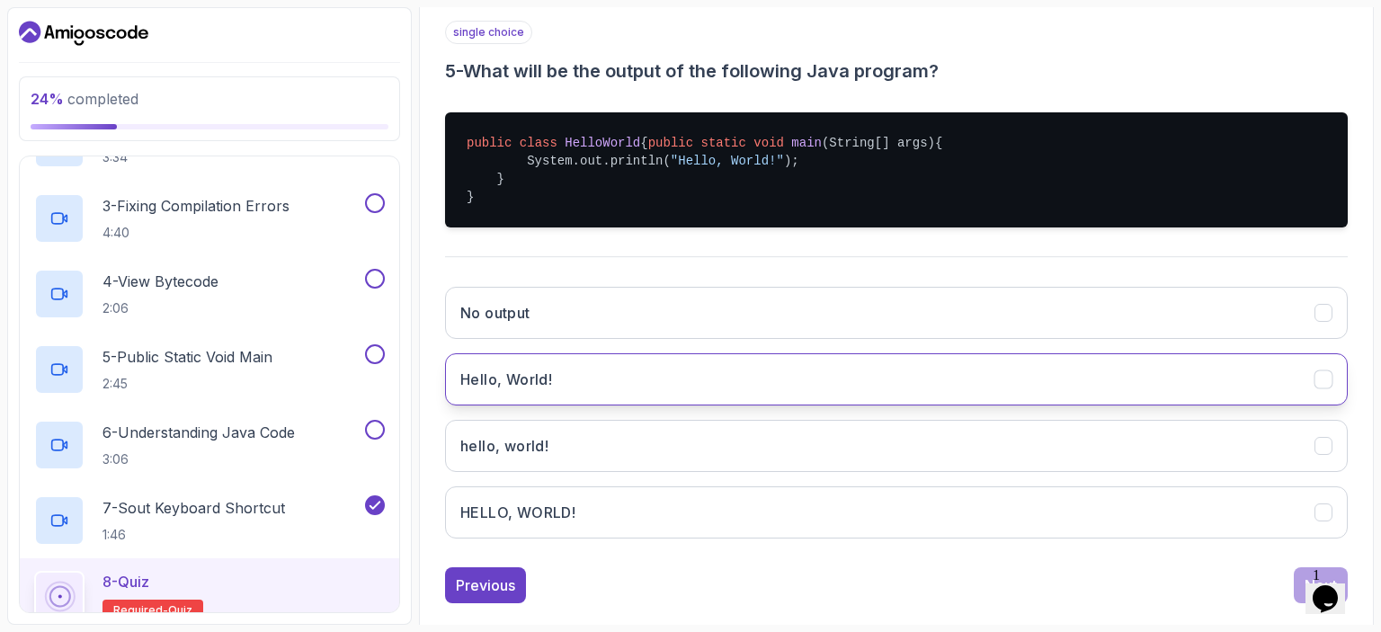
click at [1260, 384] on button "Hello, World!" at bounding box center [896, 379] width 903 height 52
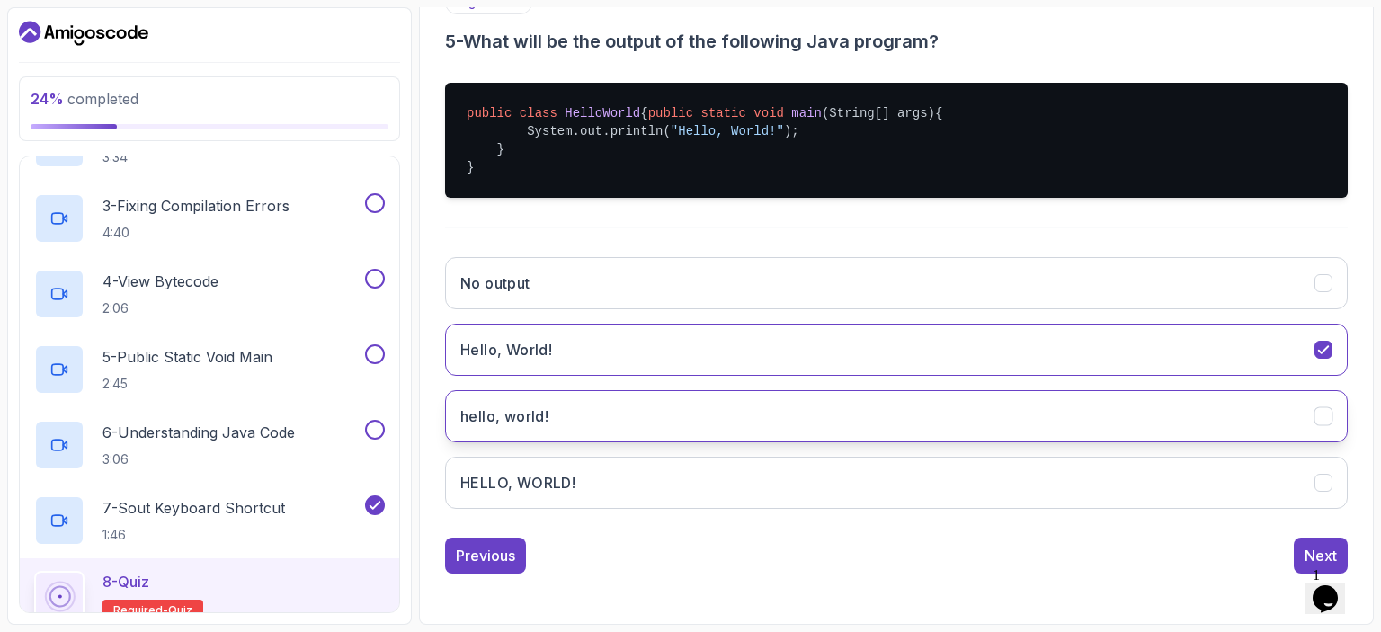
scroll to position [373, 0]
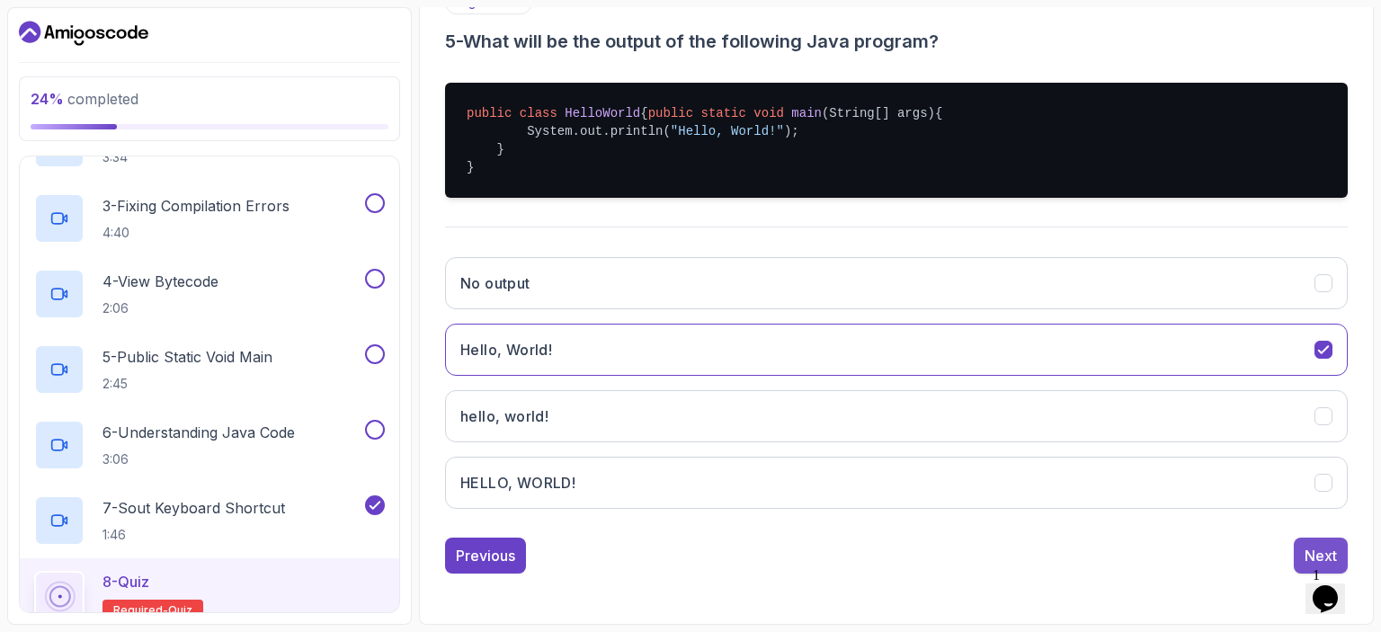
click at [1306, 546] on div "Next" at bounding box center [1320, 556] width 32 height 22
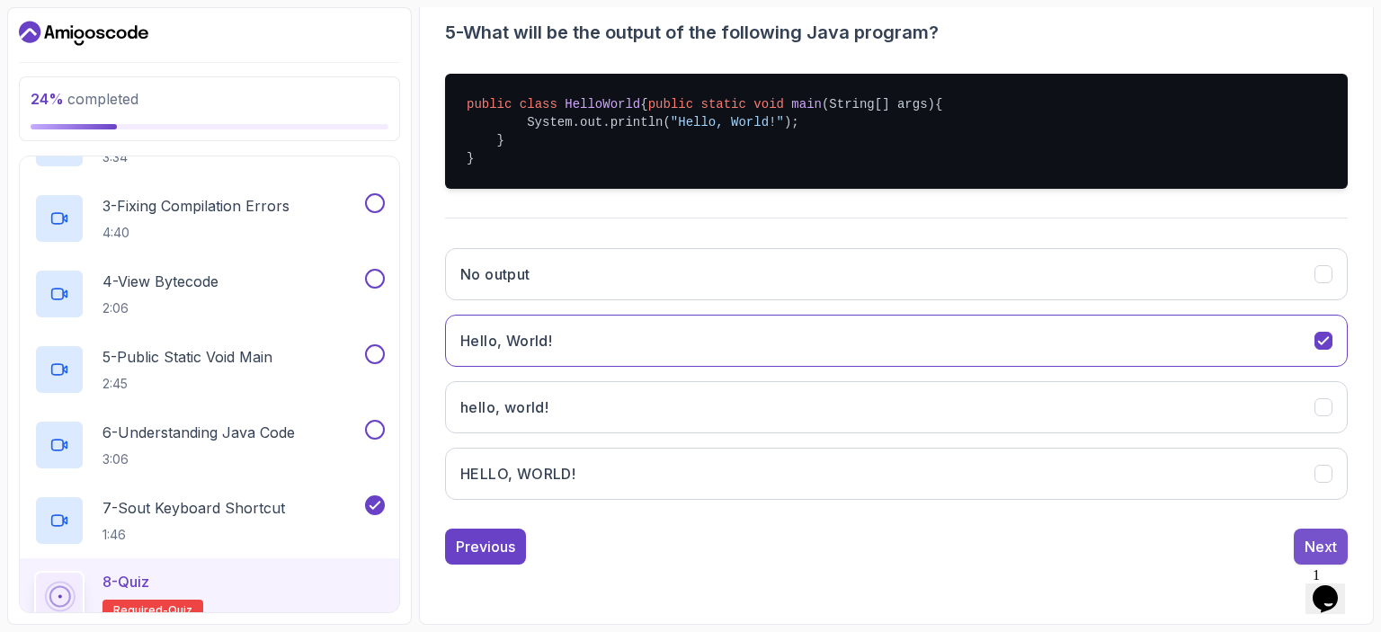
scroll to position [197, 0]
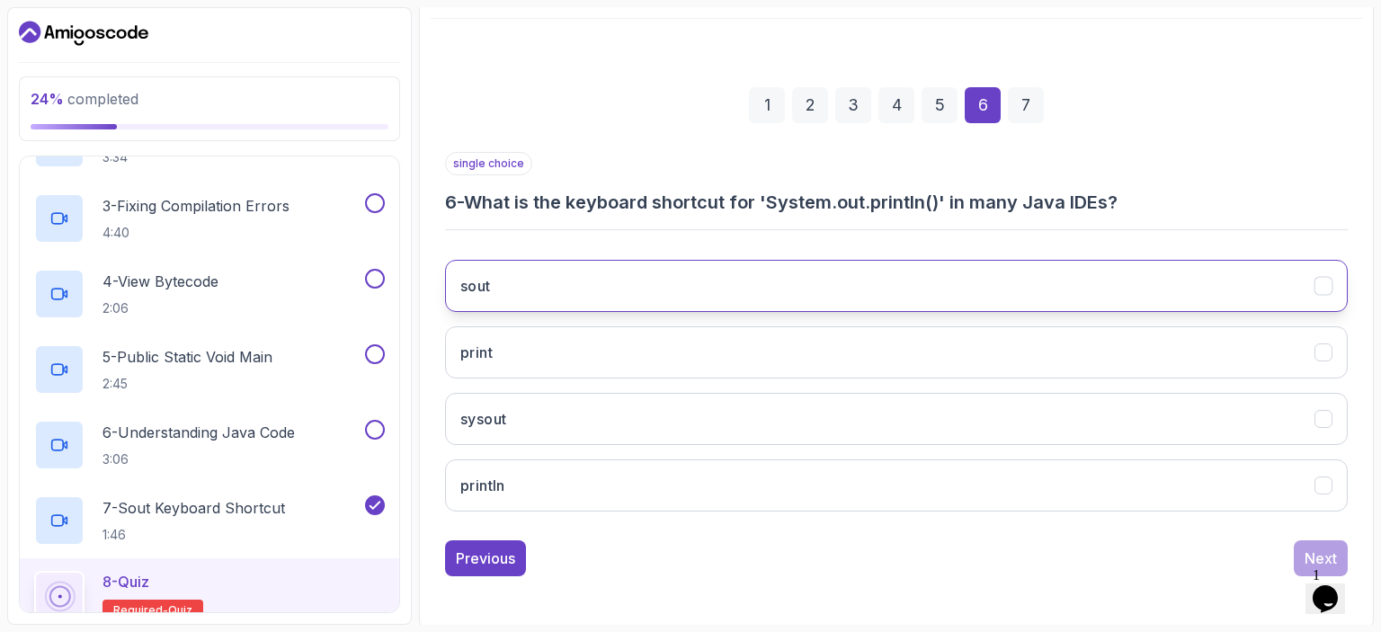
click at [1089, 286] on button "sout" at bounding box center [896, 286] width 903 height 52
click at [1313, 555] on div "Next" at bounding box center [1320, 558] width 32 height 22
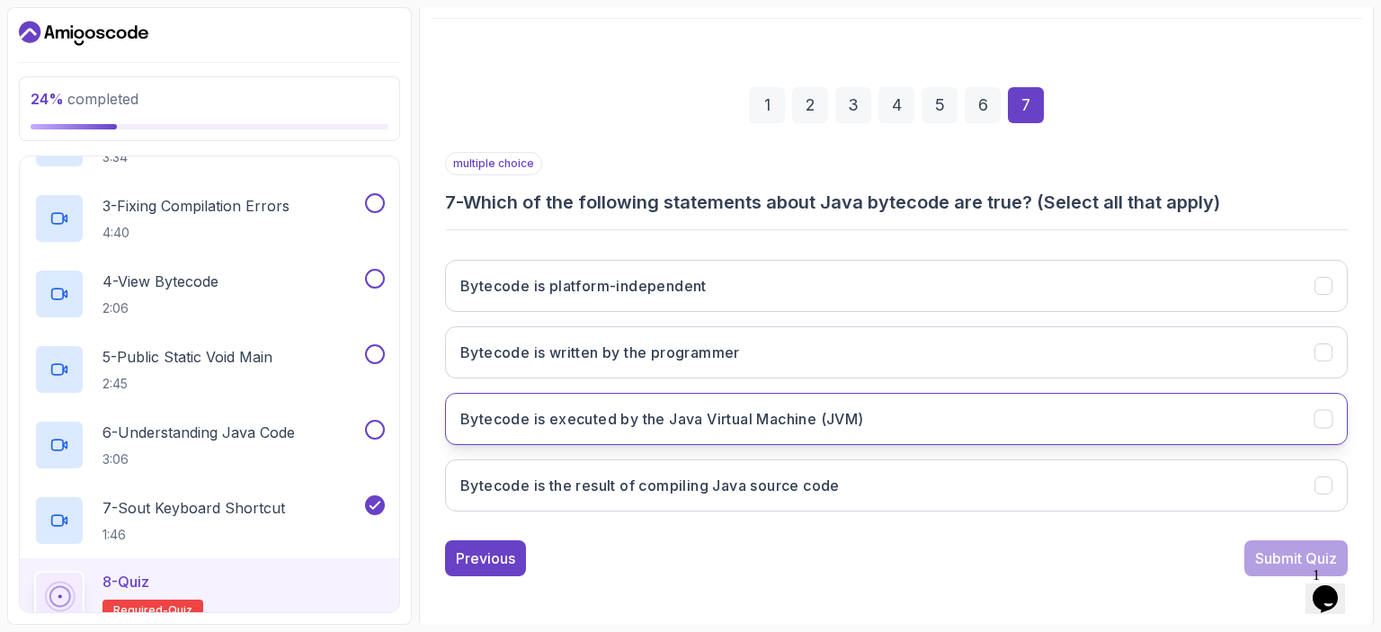
click at [1317, 413] on icon "Bytecode is executed by the Java Virtual Machine (JVM)" at bounding box center [1323, 419] width 17 height 17
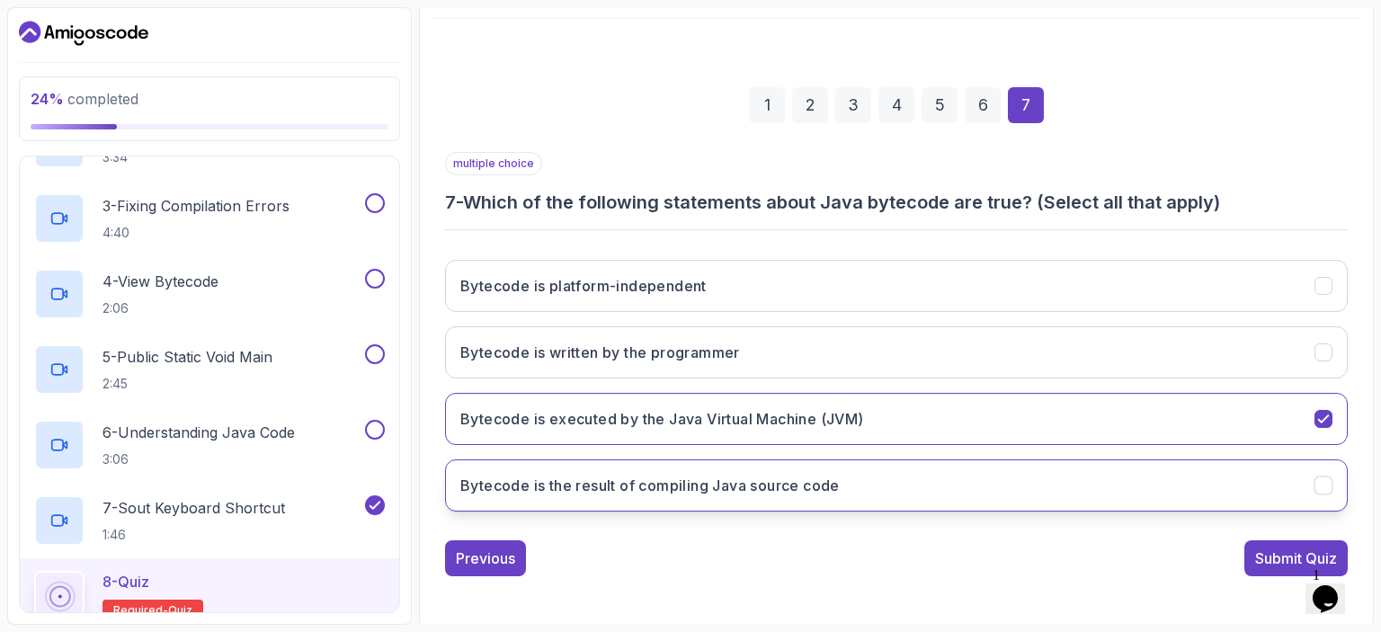
click at [1319, 481] on icon "Bytecode is the result of compiling Java source code" at bounding box center [1323, 485] width 17 height 17
click at [1281, 562] on div "Submit Quiz" at bounding box center [1296, 558] width 82 height 22
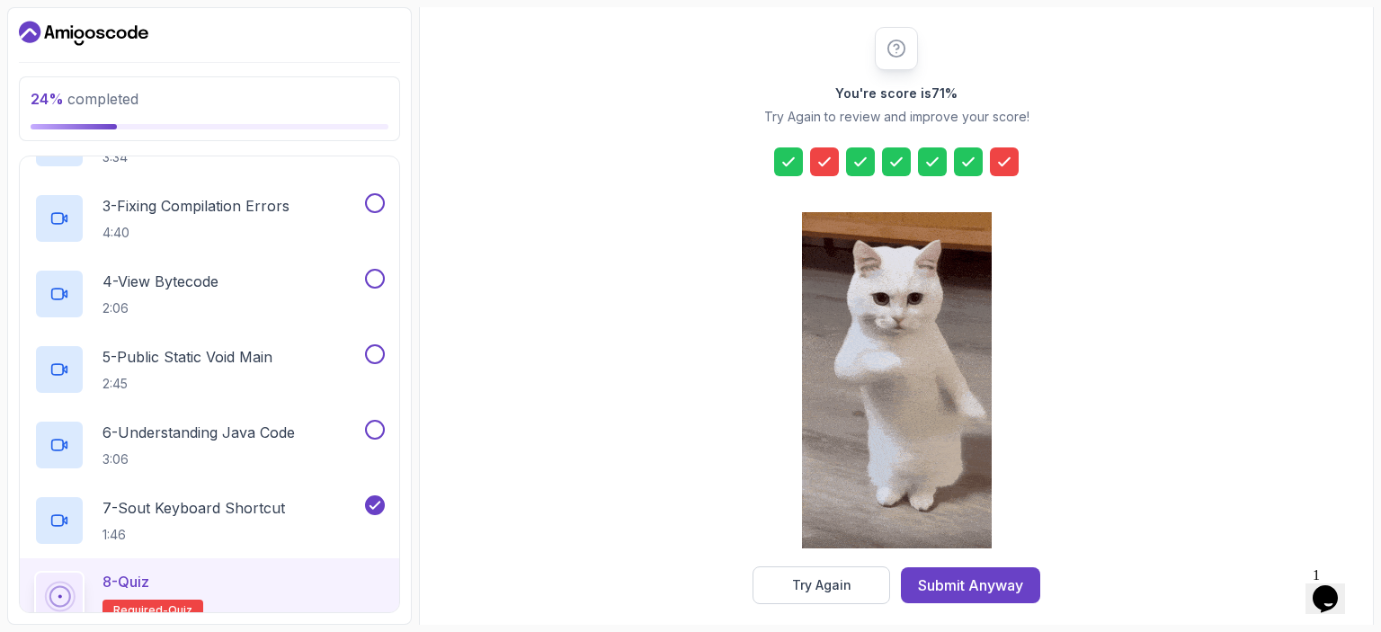
scroll to position [228, 0]
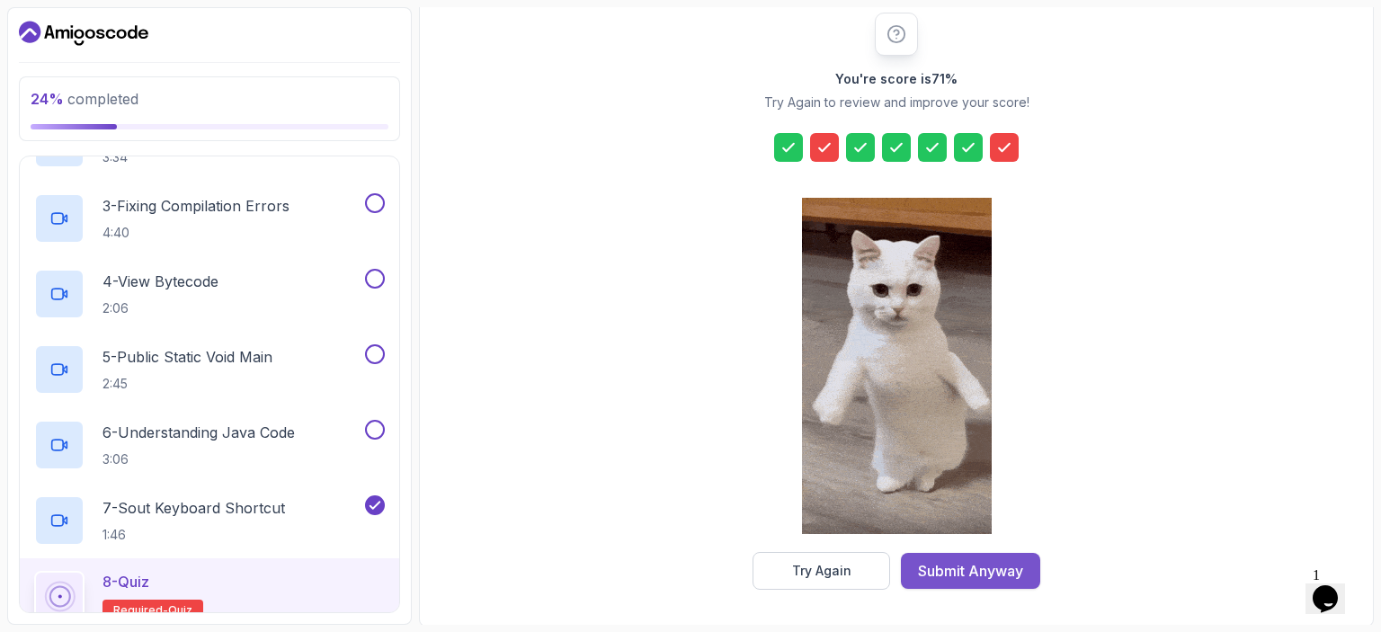
click at [1013, 565] on div "Submit Anyway" at bounding box center [970, 571] width 105 height 22
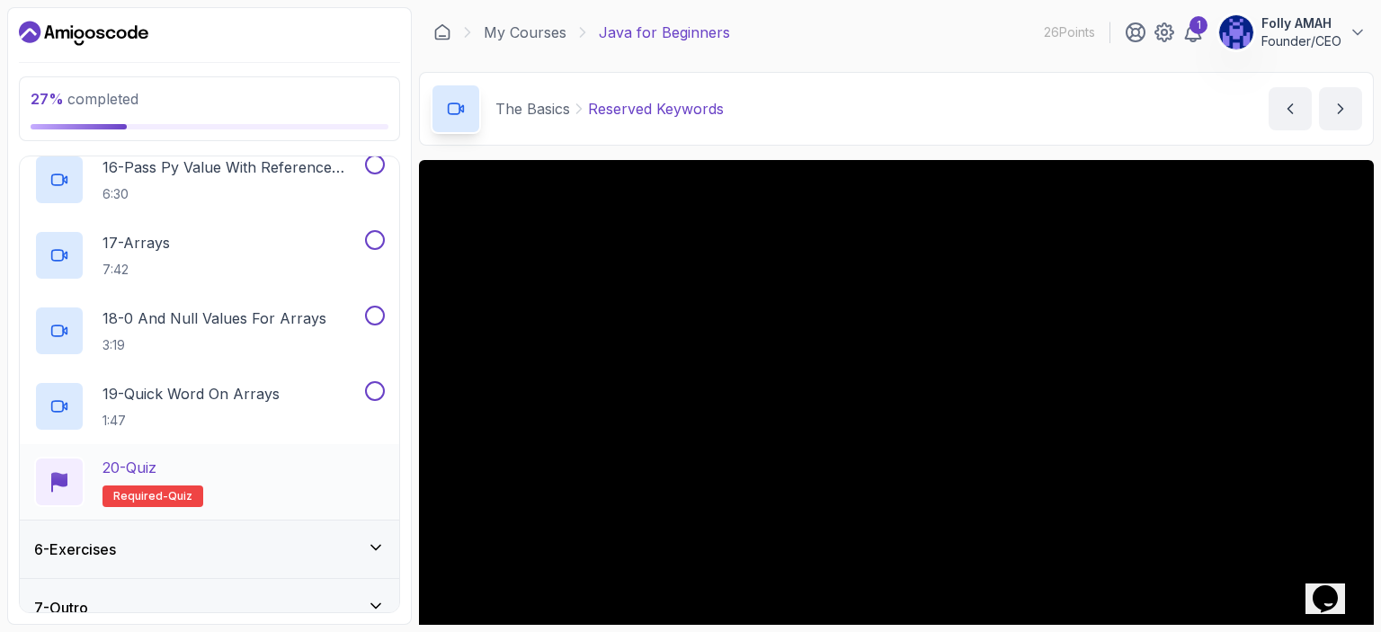
scroll to position [1460, 0]
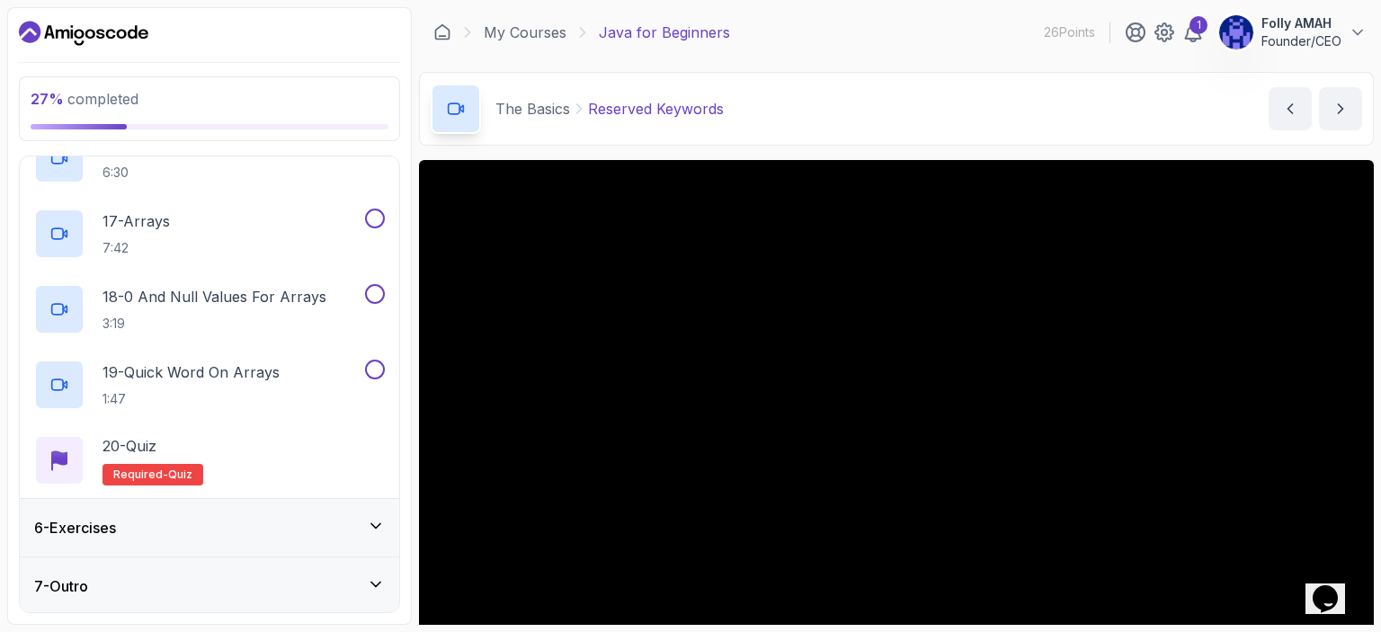
click at [362, 528] on div "6 - Exercises" at bounding box center [209, 528] width 351 height 22
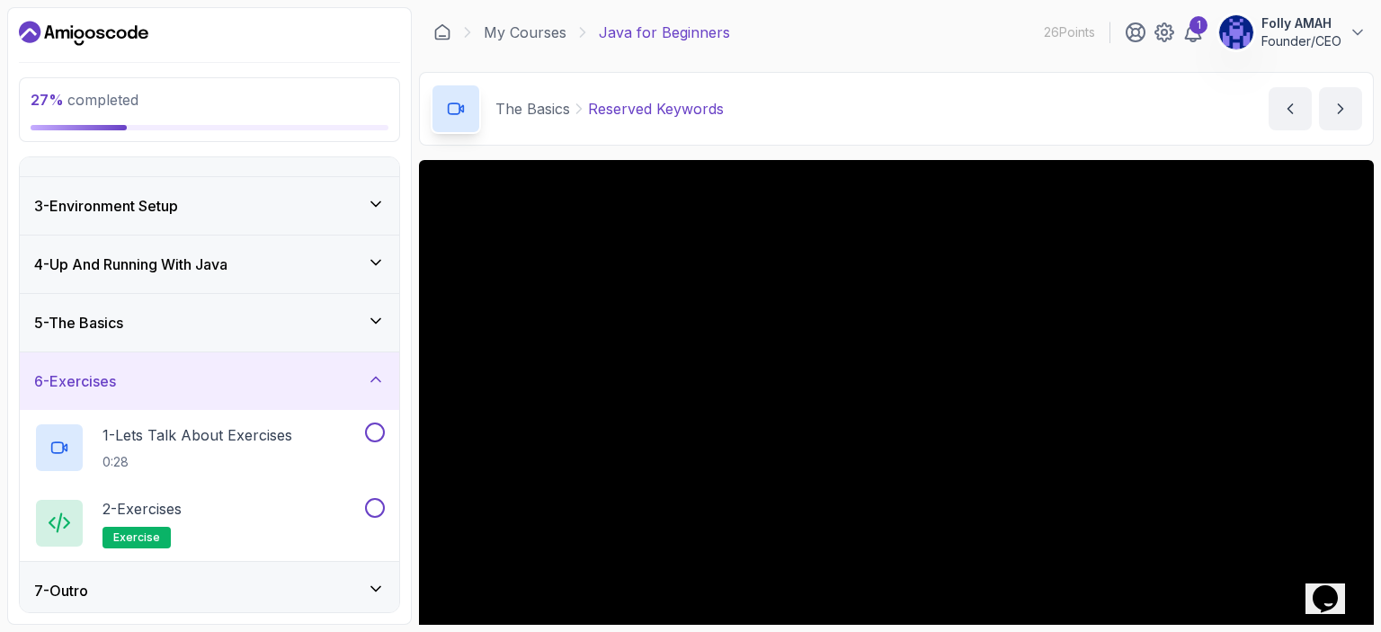
scroll to position [102, 0]
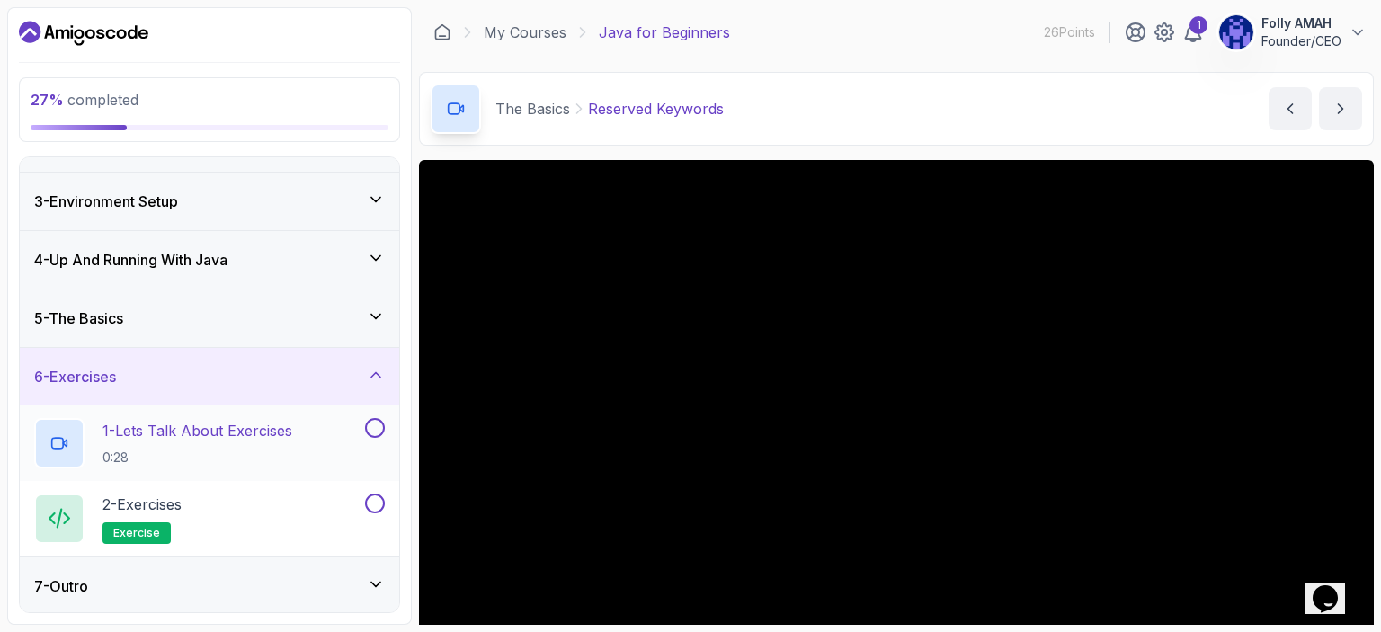
click at [299, 424] on div "1 - Lets Talk About Exercises 0:28" at bounding box center [197, 443] width 327 height 50
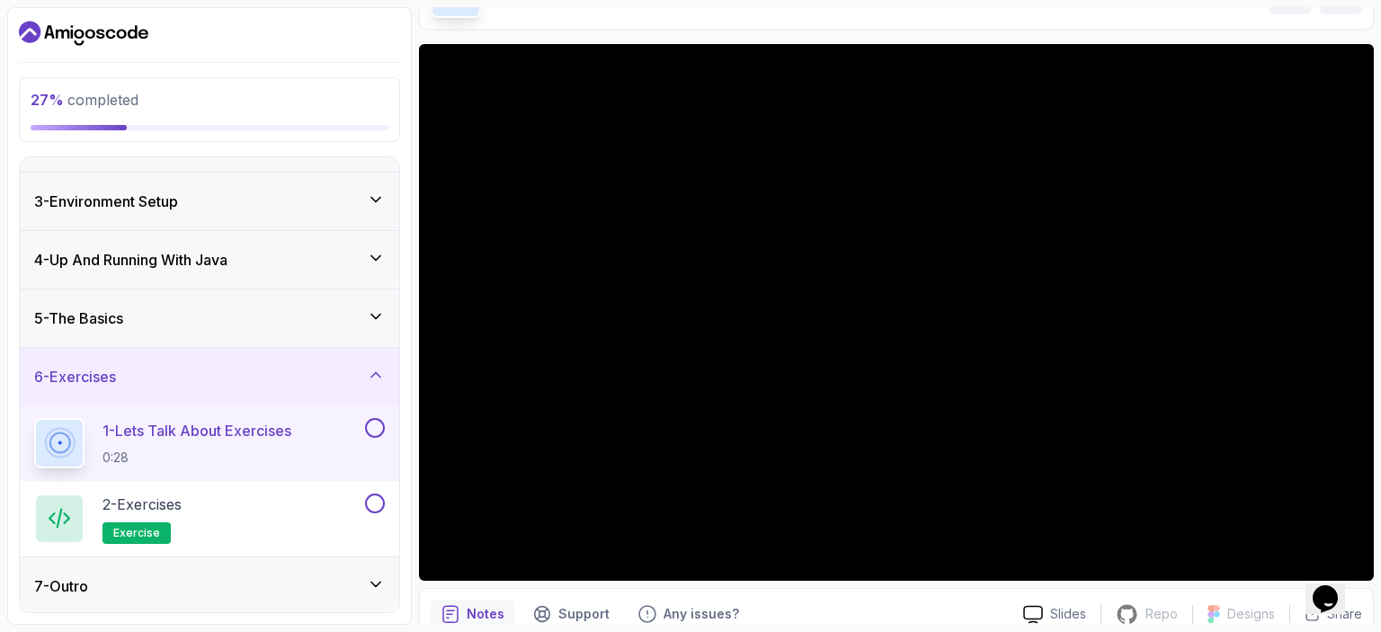
scroll to position [196, 0]
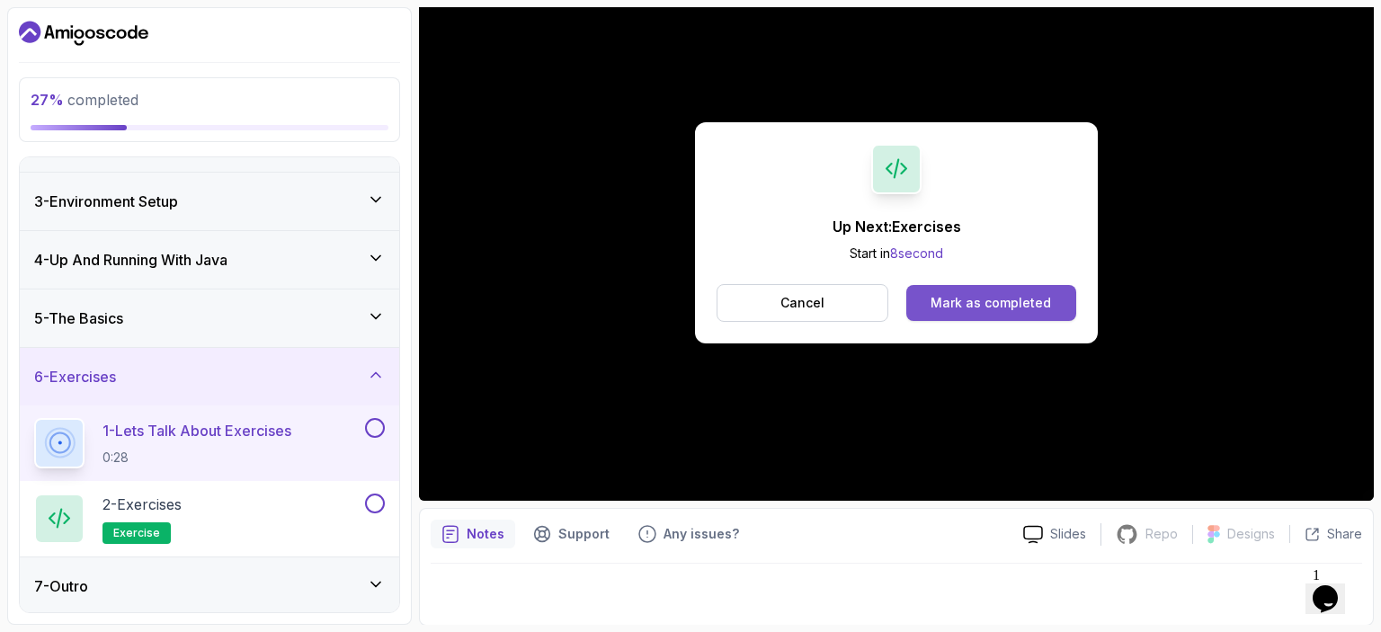
click at [1042, 305] on div "Mark as completed" at bounding box center [990, 303] width 120 height 18
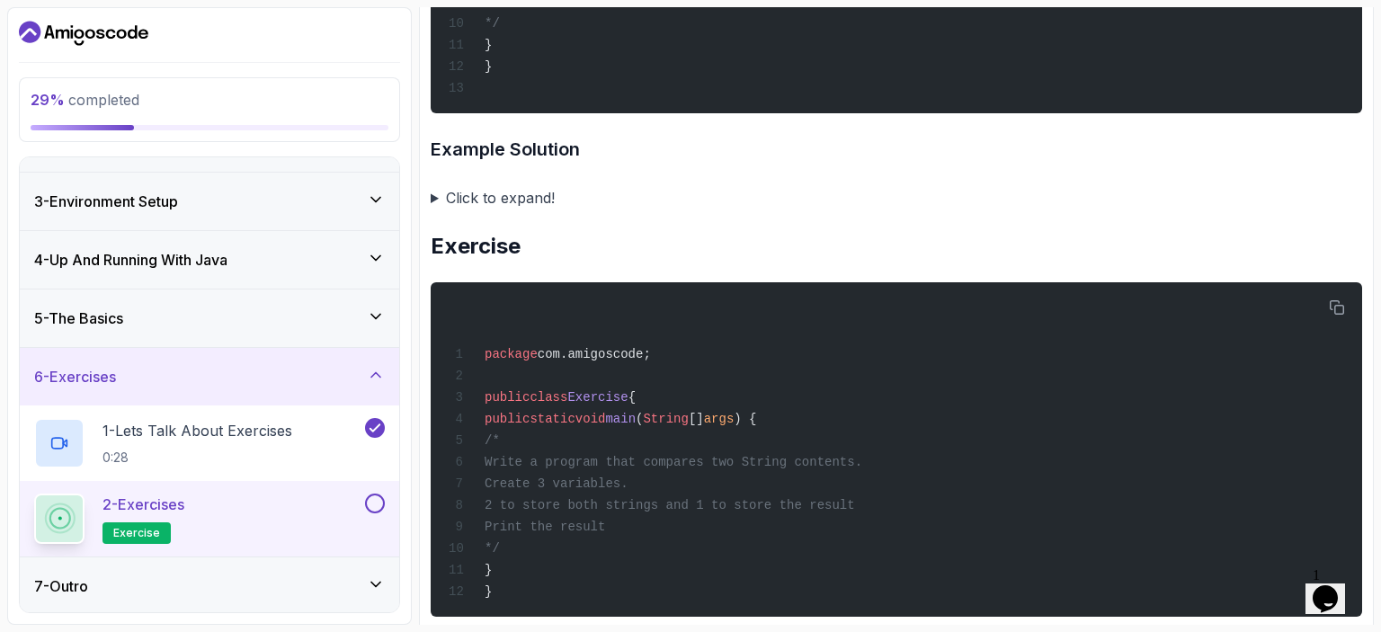
scroll to position [1694, 0]
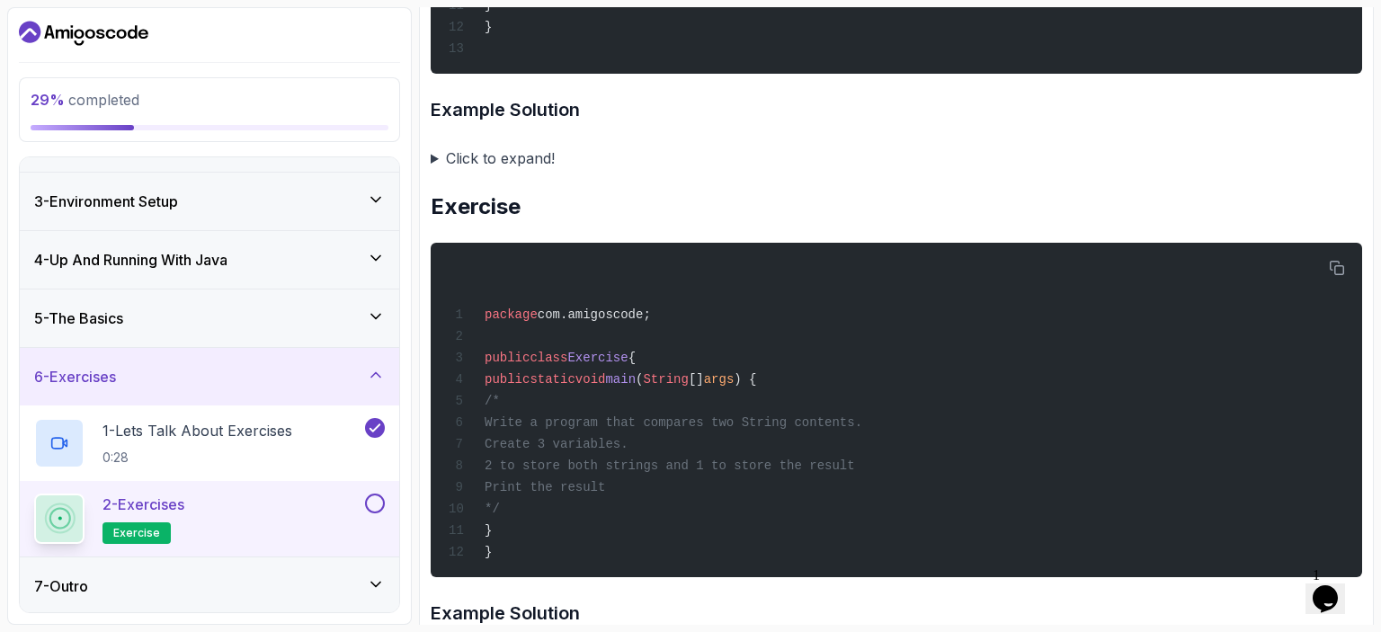
click at [431, 151] on summary "Click to expand!" at bounding box center [896, 158] width 931 height 25
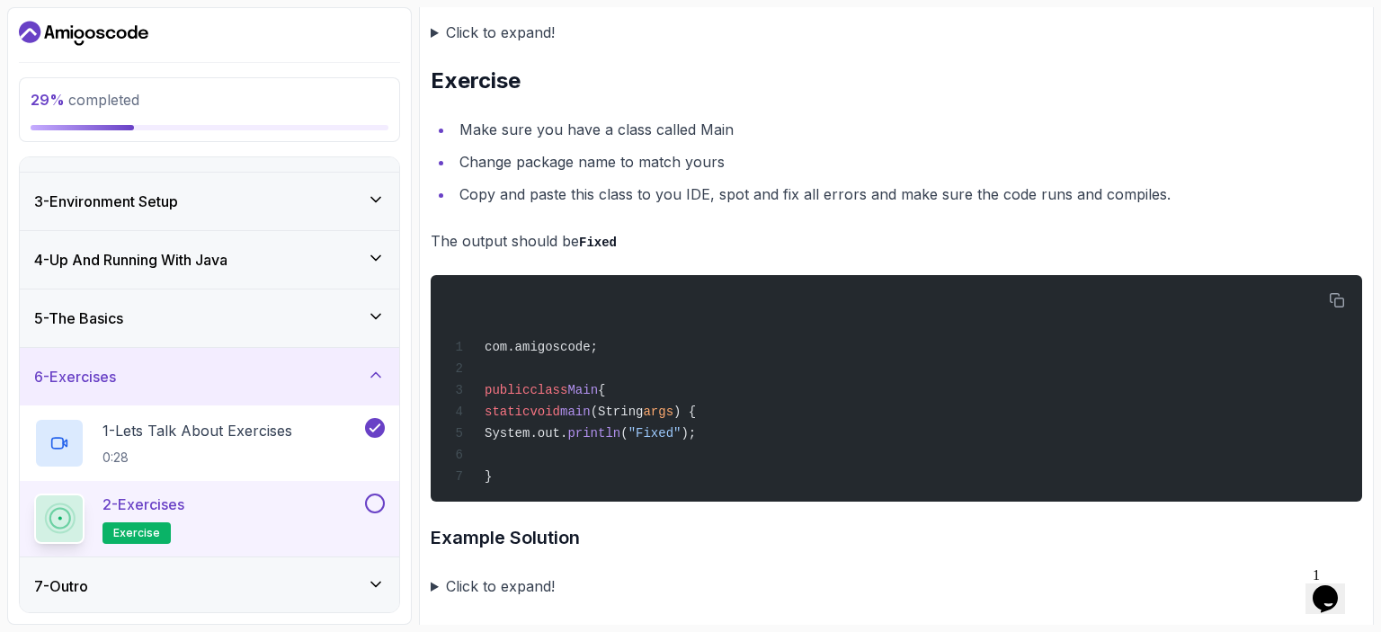
scroll to position [4336, 0]
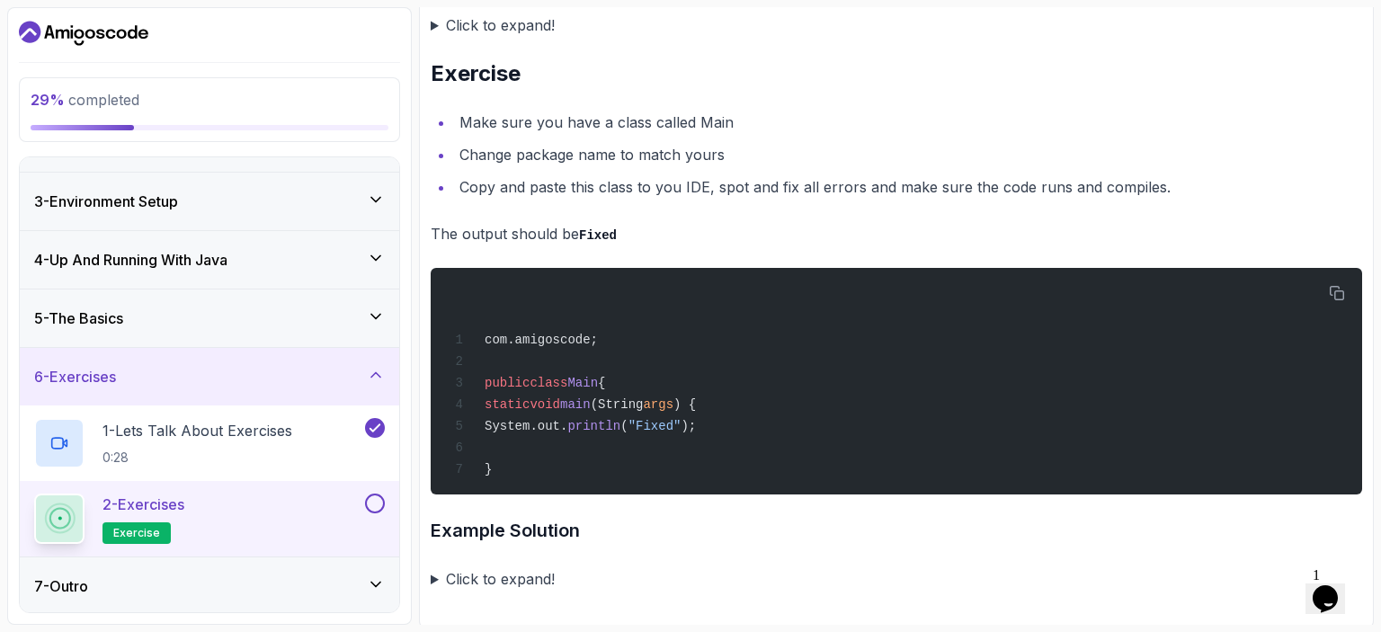
click at [253, 510] on div "2 - Exercises exercise" at bounding box center [197, 519] width 327 height 50
click at [129, 516] on h2 "2 - Exercises exercise" at bounding box center [143, 519] width 82 height 50
click at [374, 502] on button at bounding box center [375, 504] width 20 height 20
click at [374, 502] on icon at bounding box center [375, 503] width 16 height 18
click at [329, 520] on div "2 - Exercises exercise" at bounding box center [197, 519] width 327 height 50
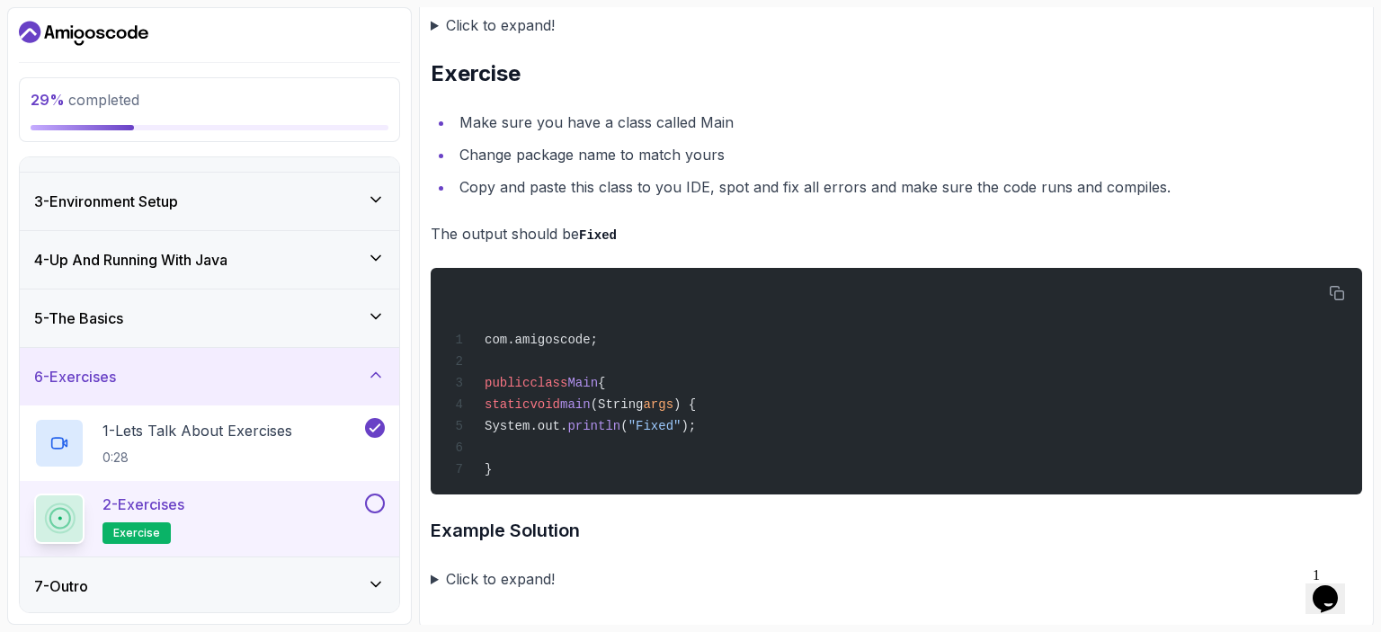
click at [370, 496] on button at bounding box center [375, 504] width 20 height 20
click at [368, 314] on icon at bounding box center [376, 316] width 18 height 18
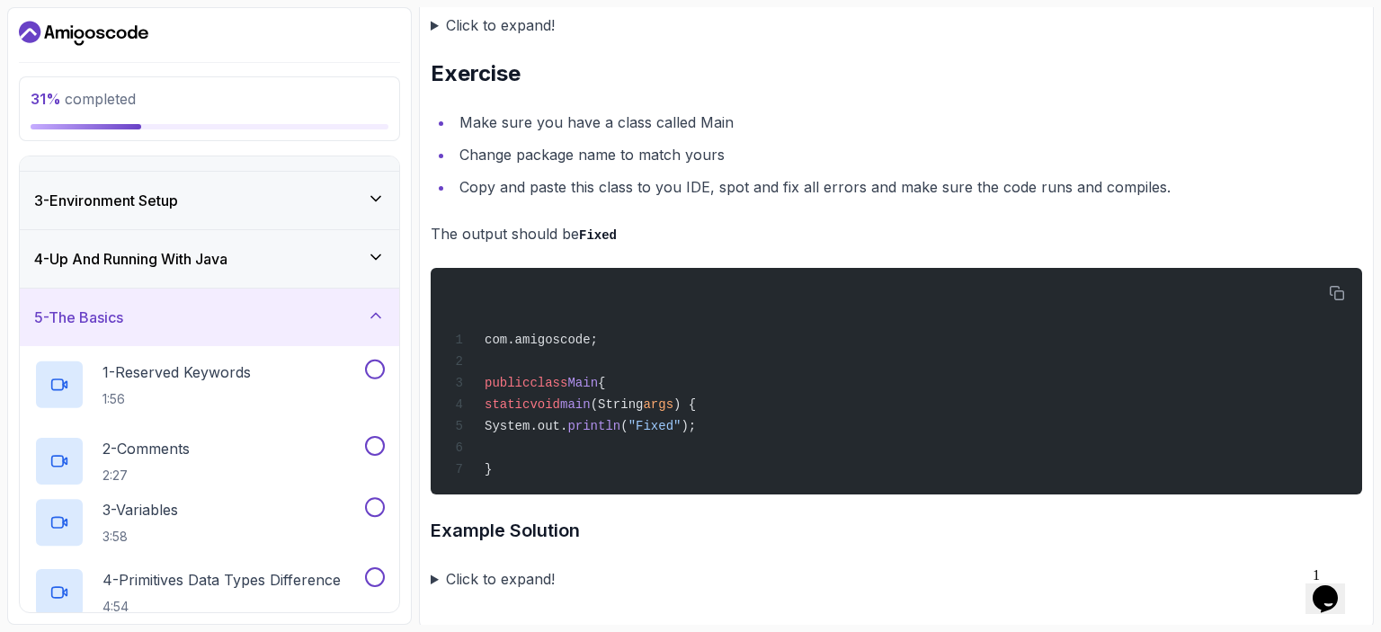
scroll to position [0, 0]
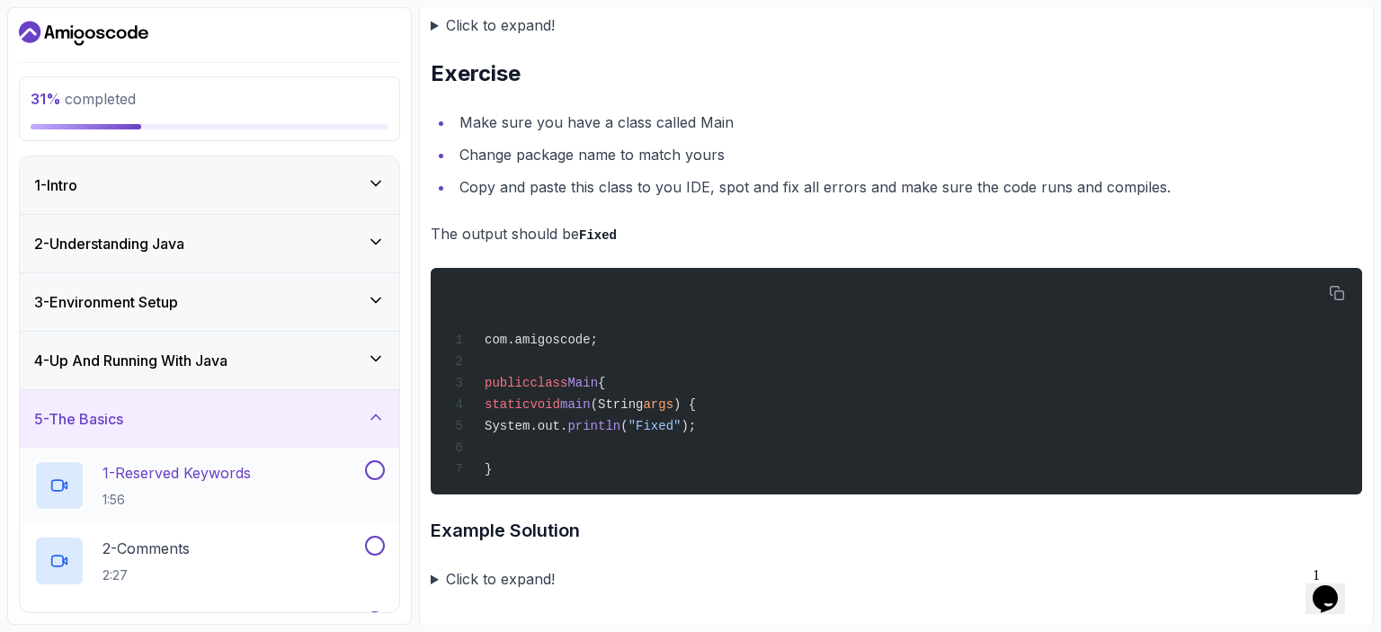
click at [172, 462] on p "1 - Reserved Keywords" at bounding box center [176, 473] width 148 height 22
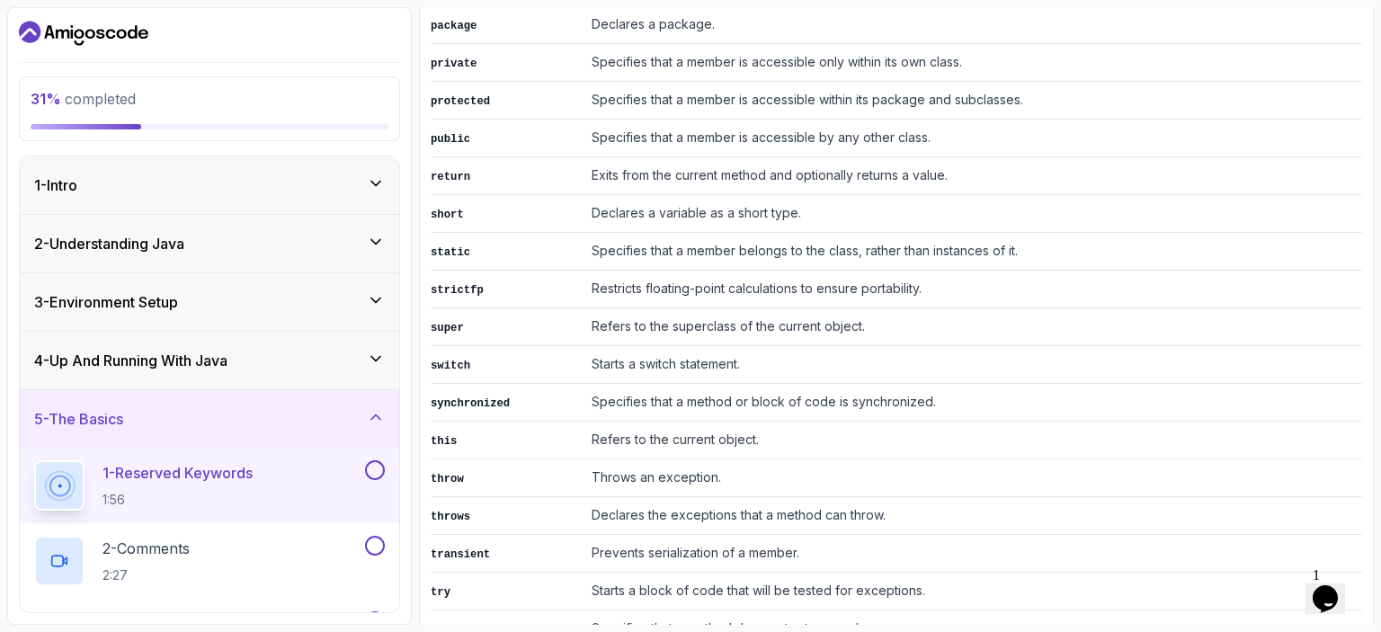
scroll to position [2201, 0]
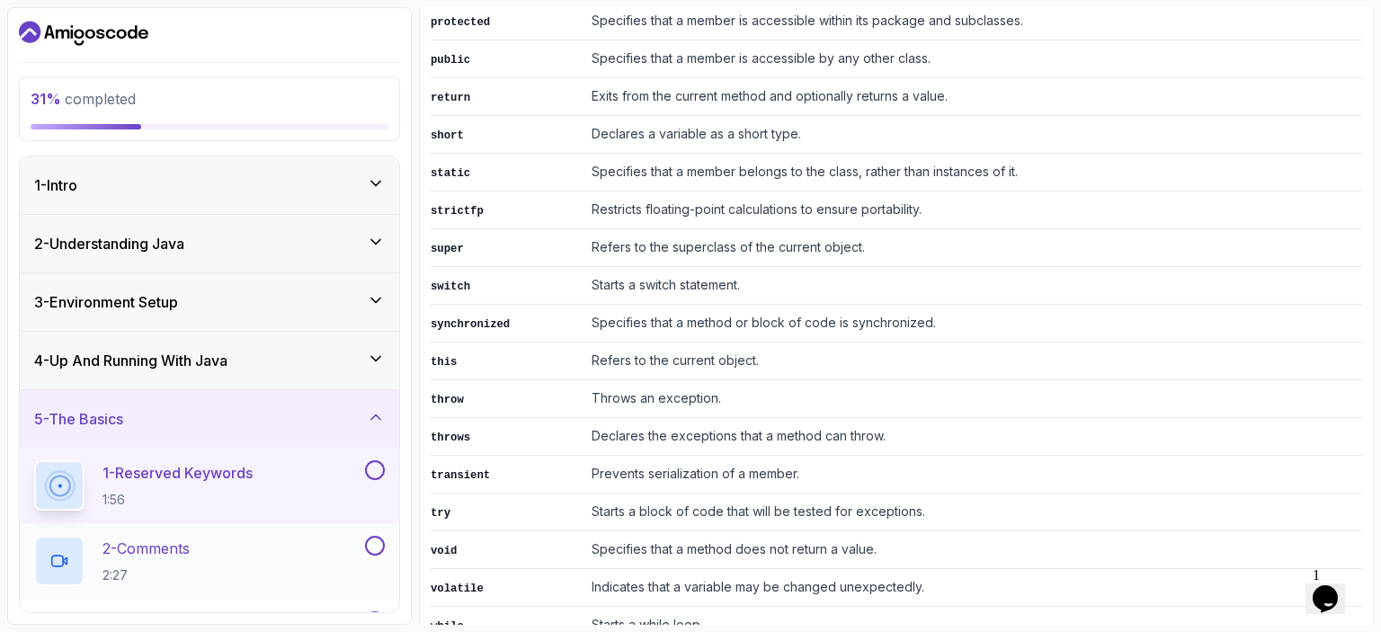
click at [147, 546] on p "2 - Comments" at bounding box center [145, 549] width 87 height 22
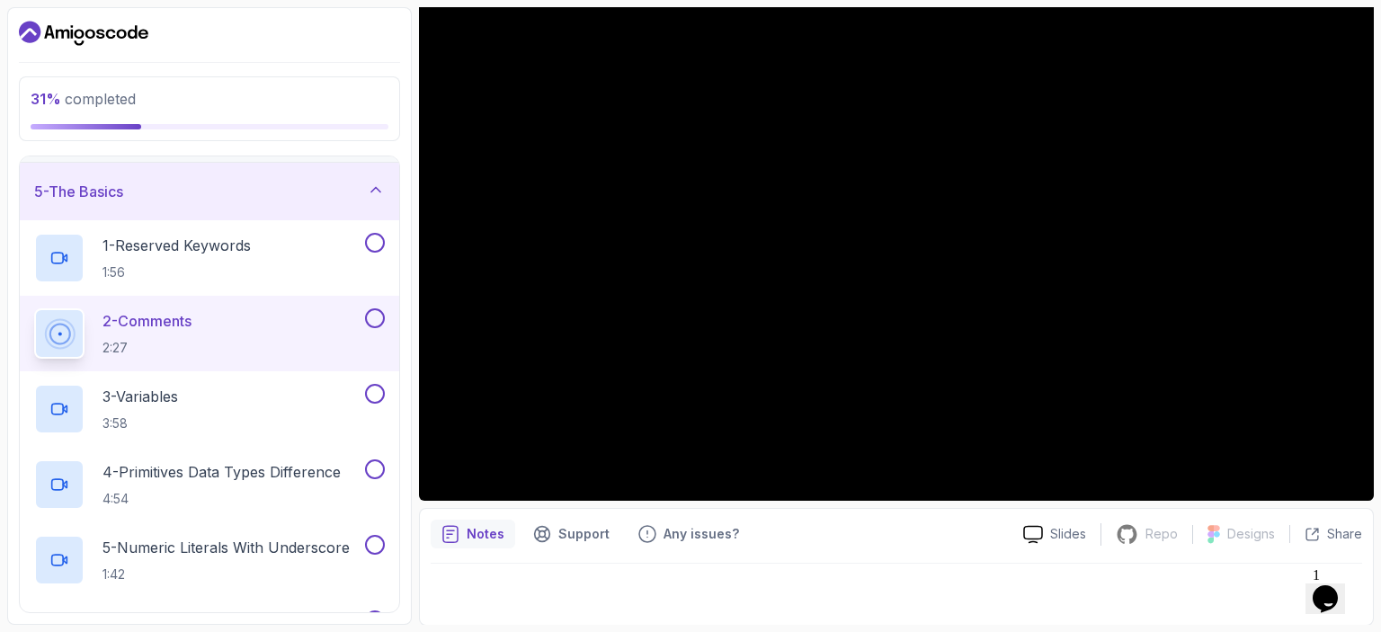
scroll to position [224, 0]
click at [162, 401] on p "3 - Variables" at bounding box center [140, 400] width 76 height 22
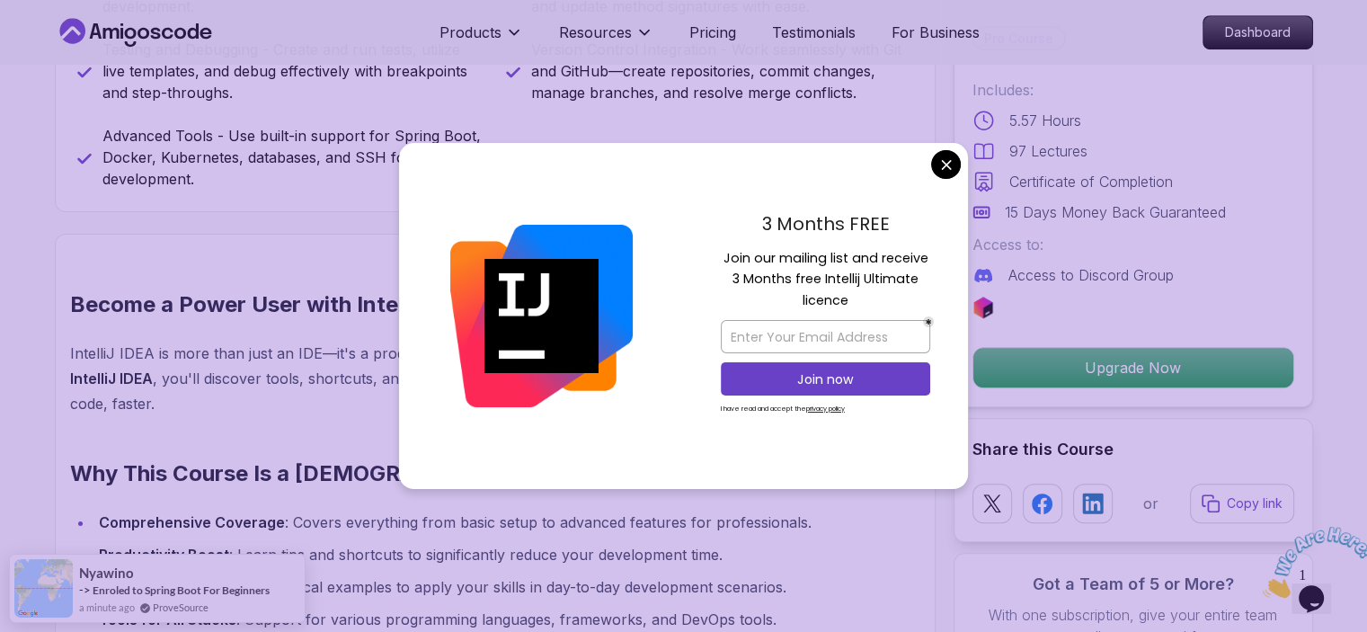
scroll to position [1228, 0]
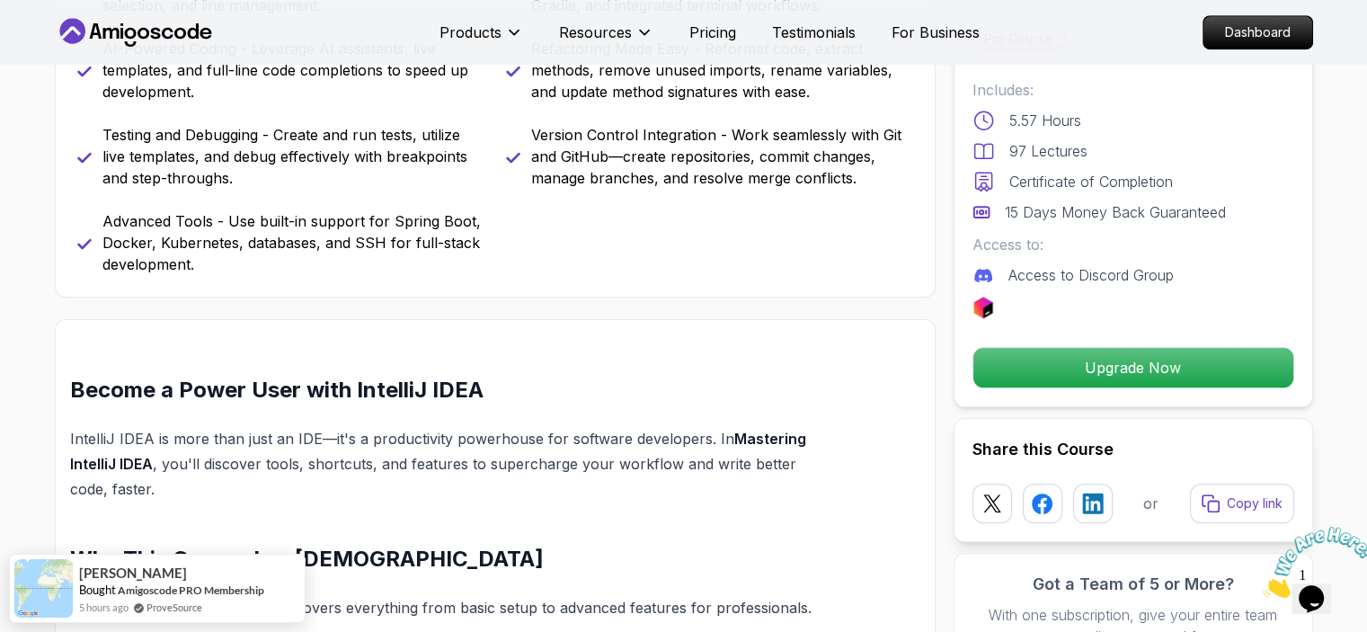
scroll to position [0, 0]
